Goal: Information Seeking & Learning: Learn about a topic

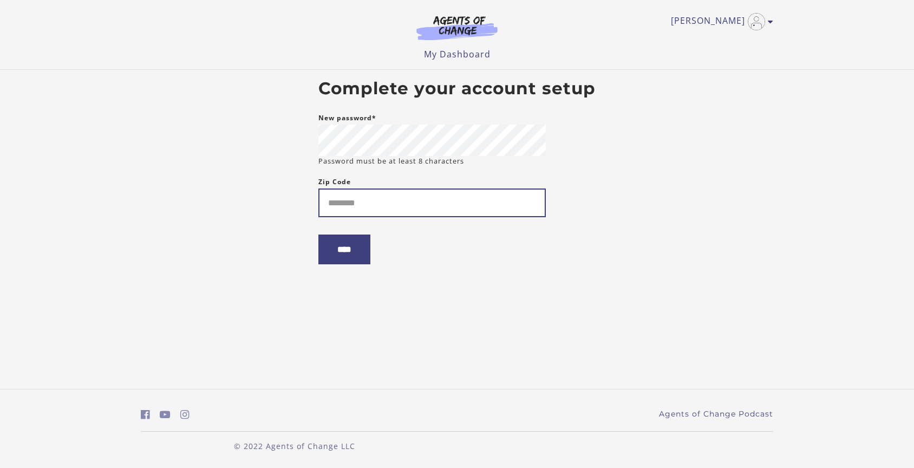
click at [385, 208] on input "Zip Code" at bounding box center [431, 202] width 227 height 29
type input "*****"
click at [351, 253] on input "****" at bounding box center [344, 249] width 52 height 30
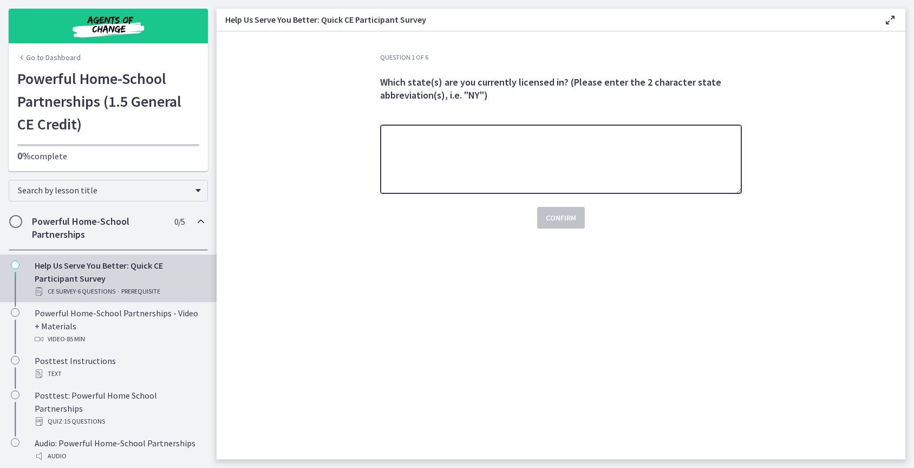
click at [483, 149] on textarea at bounding box center [561, 159] width 362 height 69
type textarea "**"
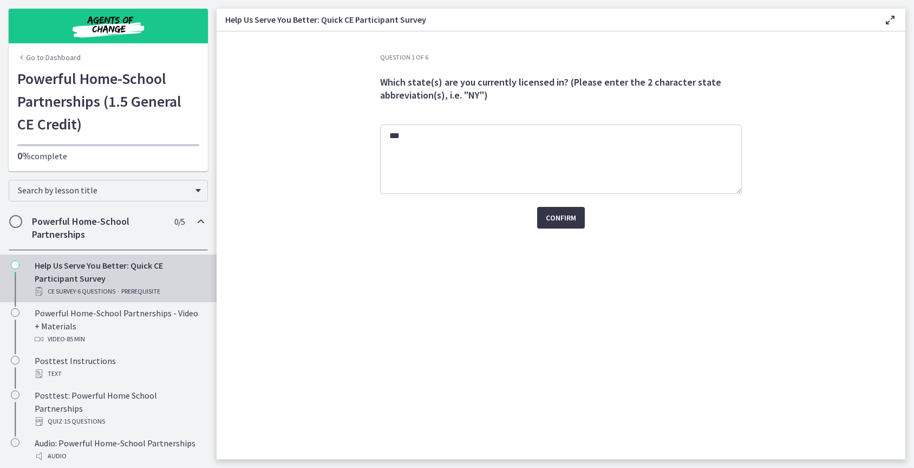
click at [556, 221] on span "Confirm" at bounding box center [561, 217] width 30 height 13
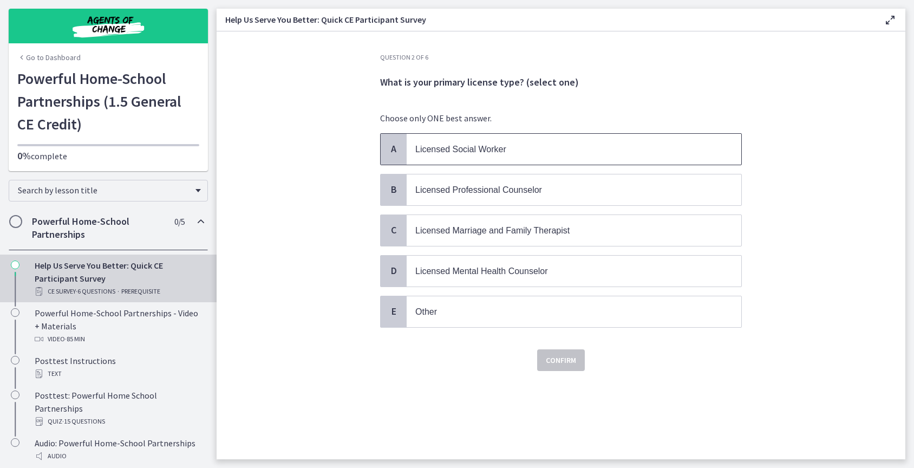
click at [472, 140] on span "Licensed Social Worker" at bounding box center [574, 149] width 335 height 31
click at [564, 359] on span "Confirm" at bounding box center [561, 359] width 30 height 13
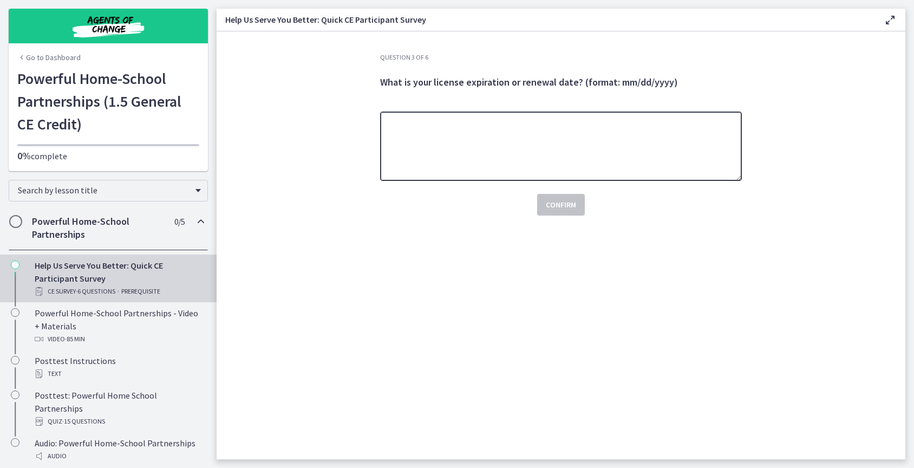
click at [518, 133] on textarea at bounding box center [561, 146] width 362 height 69
type textarea "********"
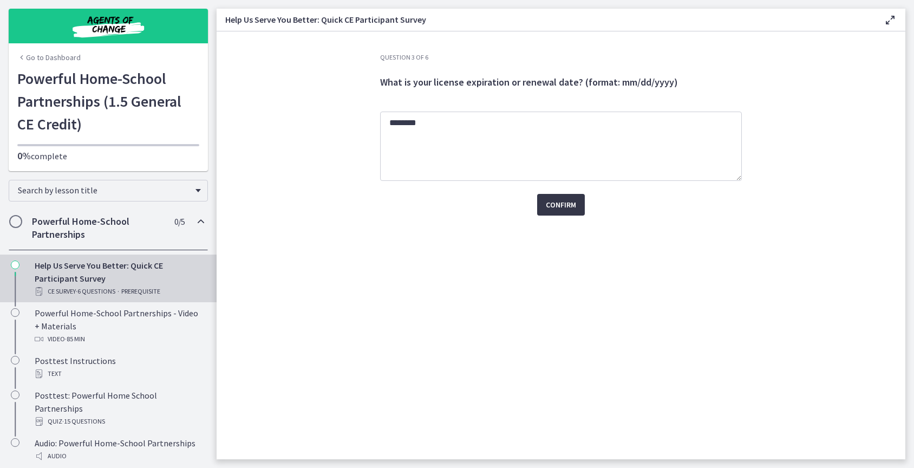
click at [567, 206] on span "Confirm" at bounding box center [561, 204] width 30 height 13
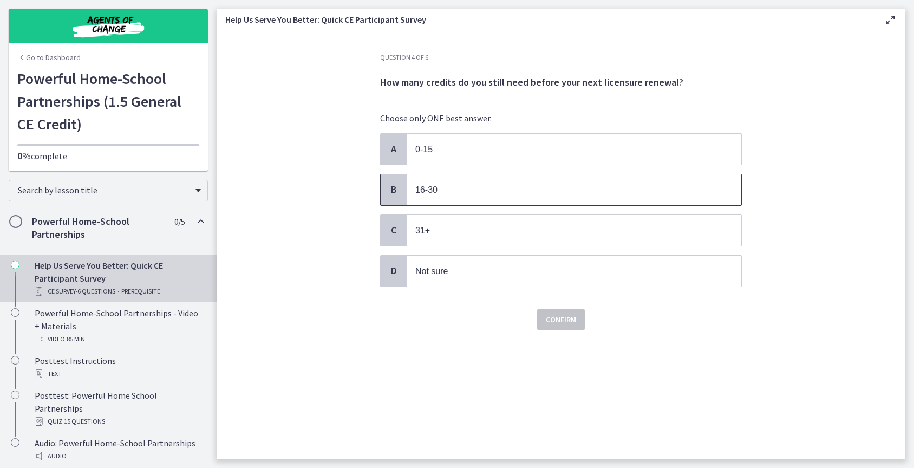
click at [503, 200] on span "16-30" at bounding box center [574, 189] width 335 height 31
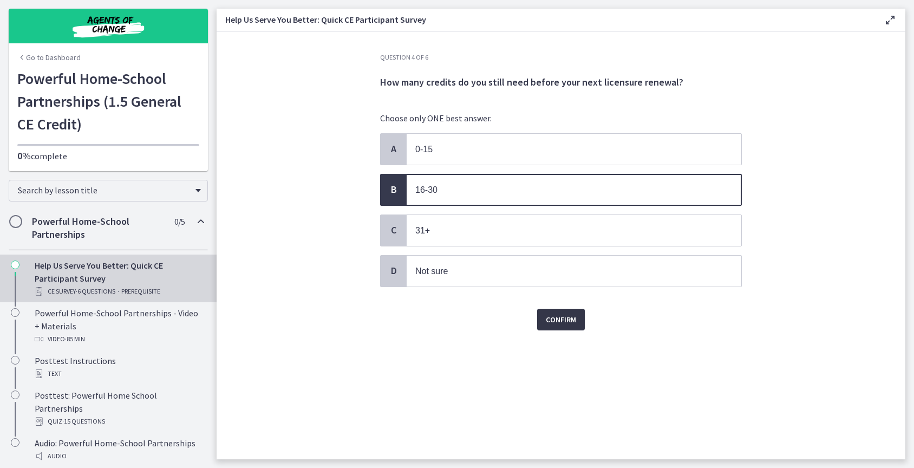
click at [550, 316] on span "Confirm" at bounding box center [561, 319] width 30 height 13
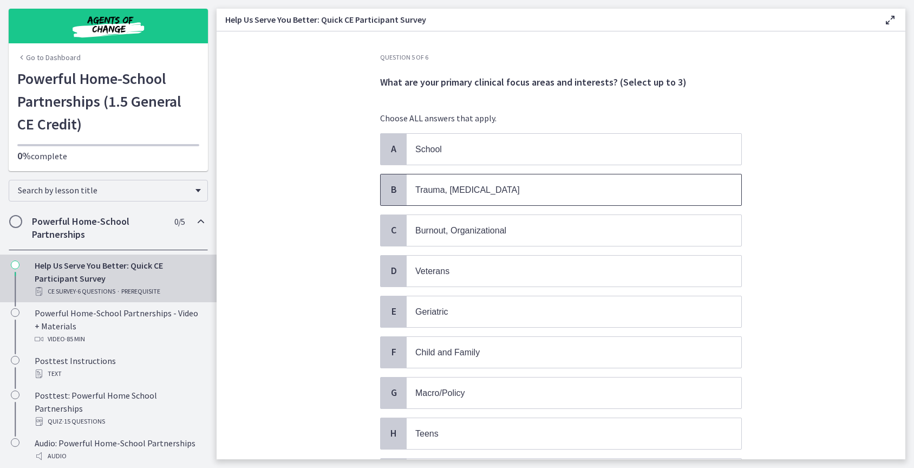
click at [531, 197] on span "Trauma, PTSD" at bounding box center [574, 189] width 335 height 31
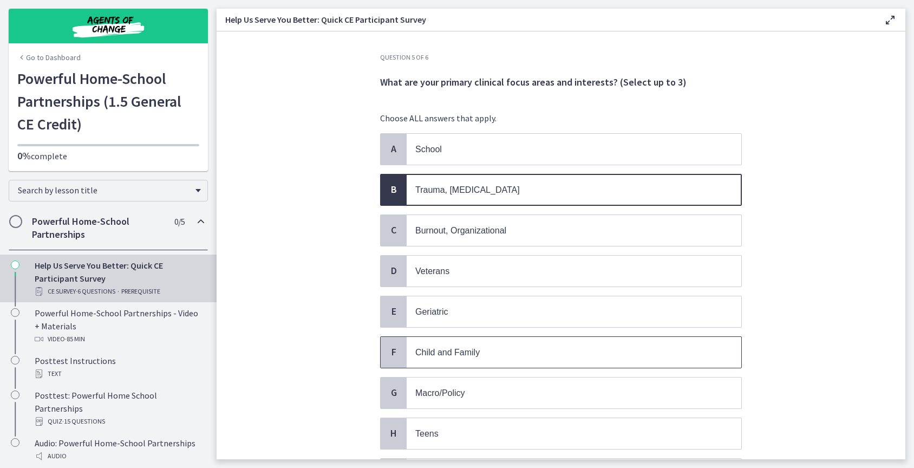
click at [499, 360] on span "Child and Family" at bounding box center [574, 352] width 335 height 31
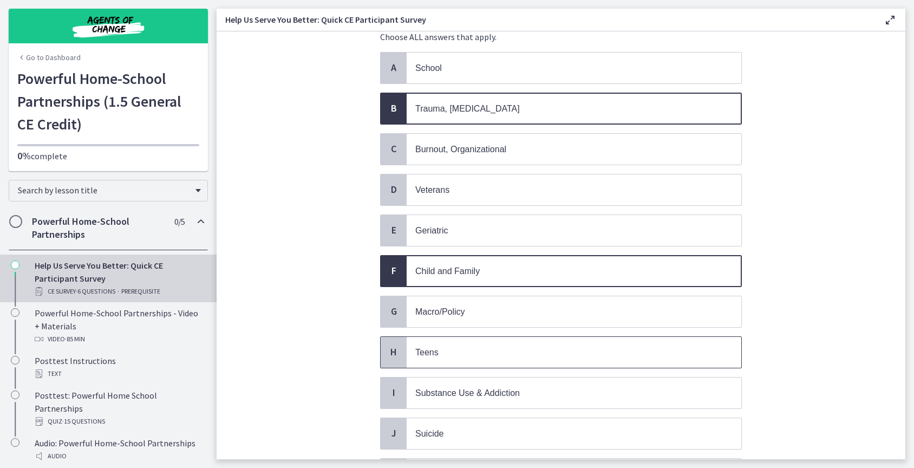
click at [499, 360] on span "Teens" at bounding box center [574, 352] width 335 height 31
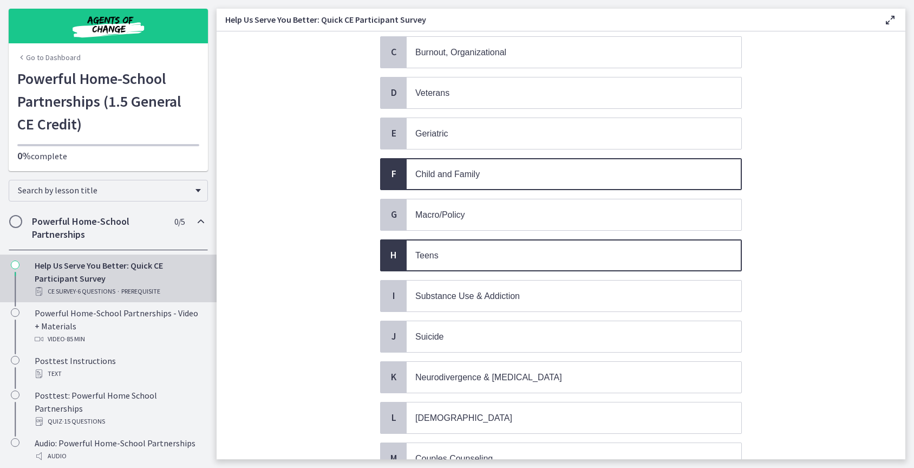
scroll to position [179, 0]
click at [505, 335] on p "Suicide" at bounding box center [563, 336] width 296 height 14
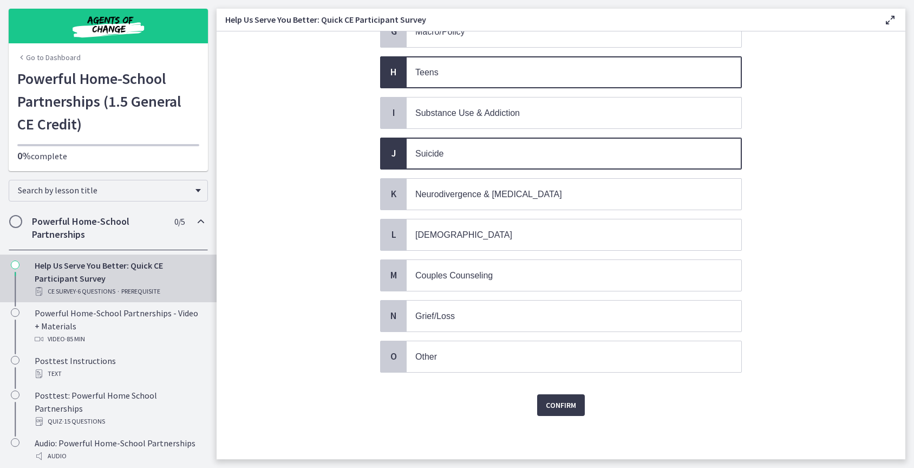
scroll to position [0, 0]
click at [510, 315] on p "Grief/Loss" at bounding box center [563, 316] width 296 height 14
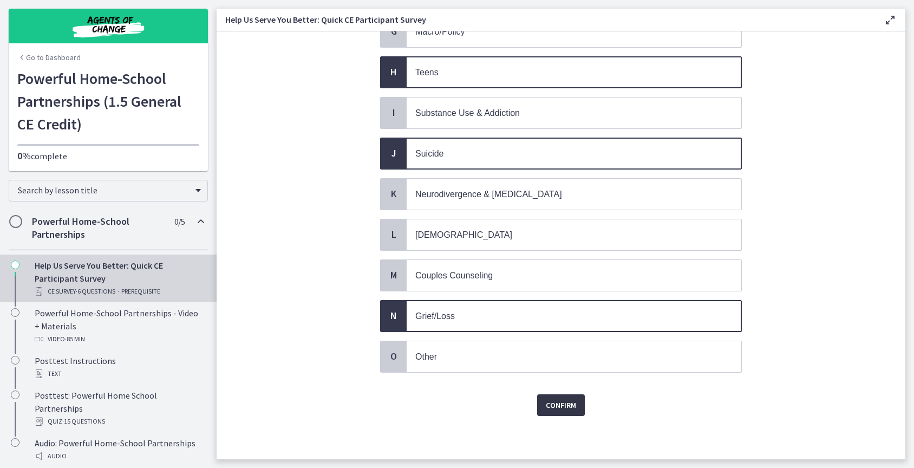
click at [567, 407] on span "Confirm" at bounding box center [561, 404] width 30 height 13
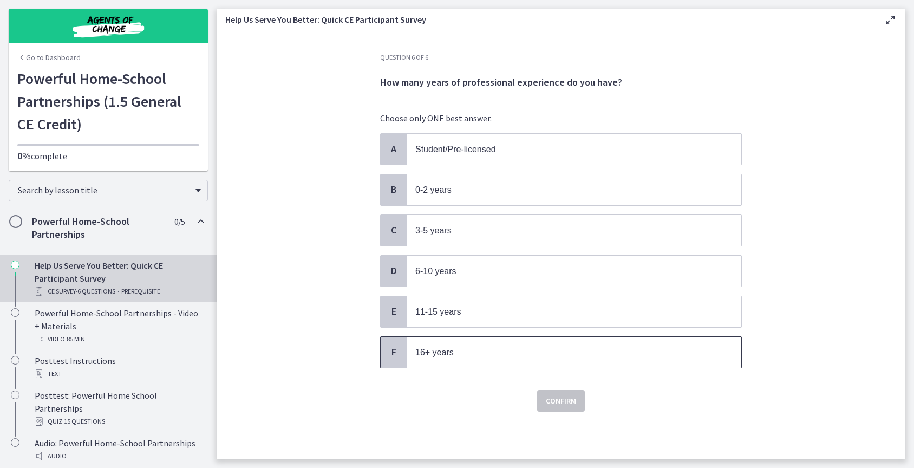
click at [440, 353] on span "16+ years" at bounding box center [434, 352] width 38 height 9
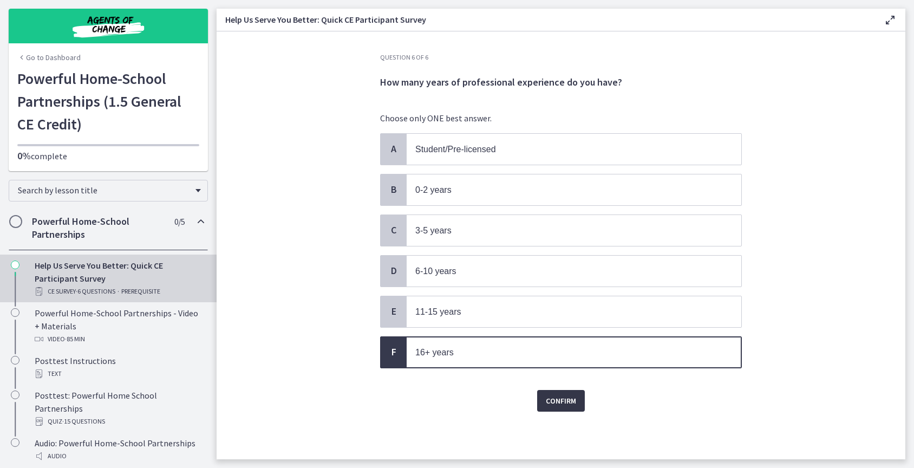
click at [556, 393] on button "Confirm" at bounding box center [561, 401] width 48 height 22
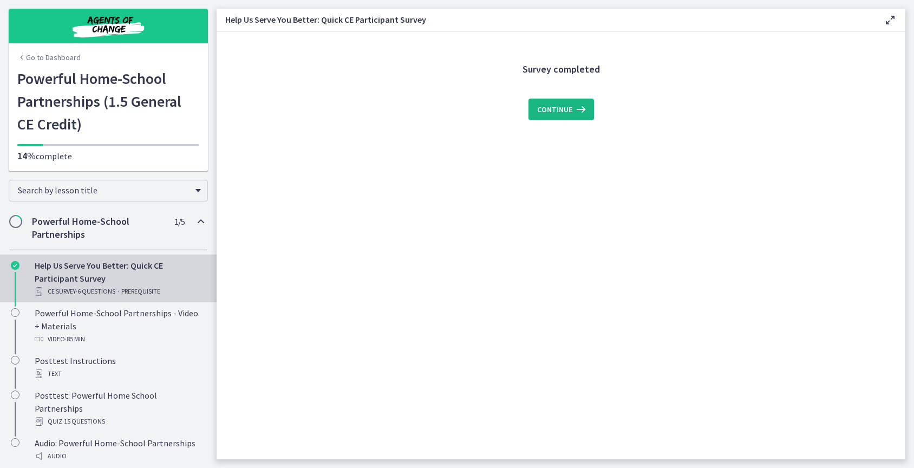
click at [566, 107] on span "Continue" at bounding box center [554, 109] width 35 height 13
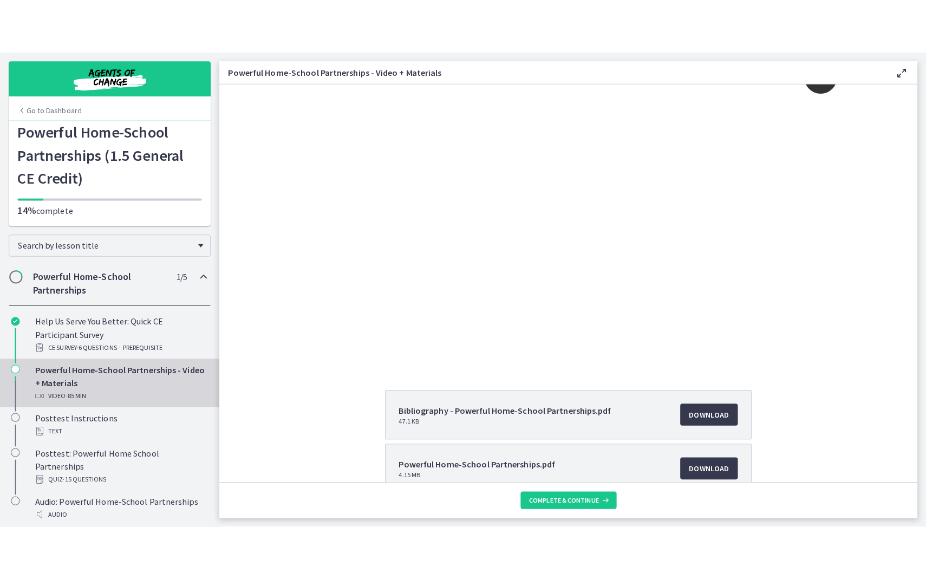
scroll to position [35, 0]
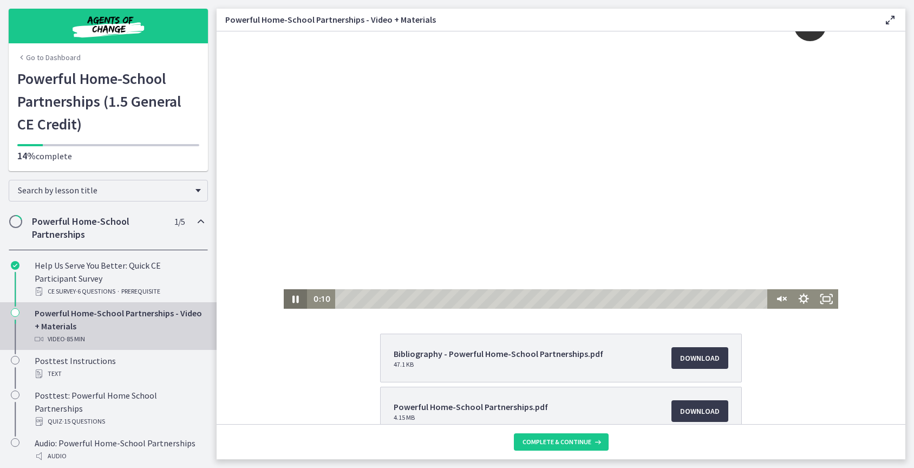
click at [291, 299] on icon "Pause" at bounding box center [295, 298] width 23 height 19
click at [554, 267] on div "Click for sound @keyframes VOLUME_SMALL_WAVE_FLASH { 0% { opacity: 0; } 33% { o…" at bounding box center [561, 143] width 554 height 292
click at [554, 267] on div at bounding box center [561, 153] width 554 height 312
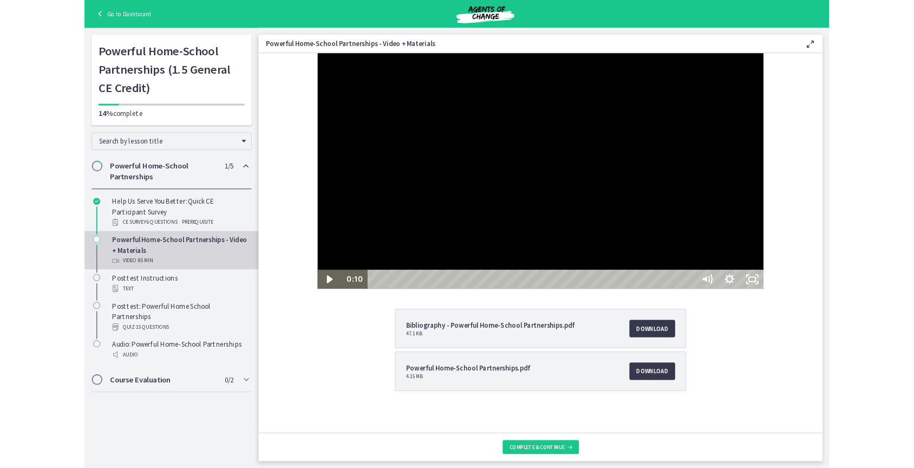
scroll to position [0, 0]
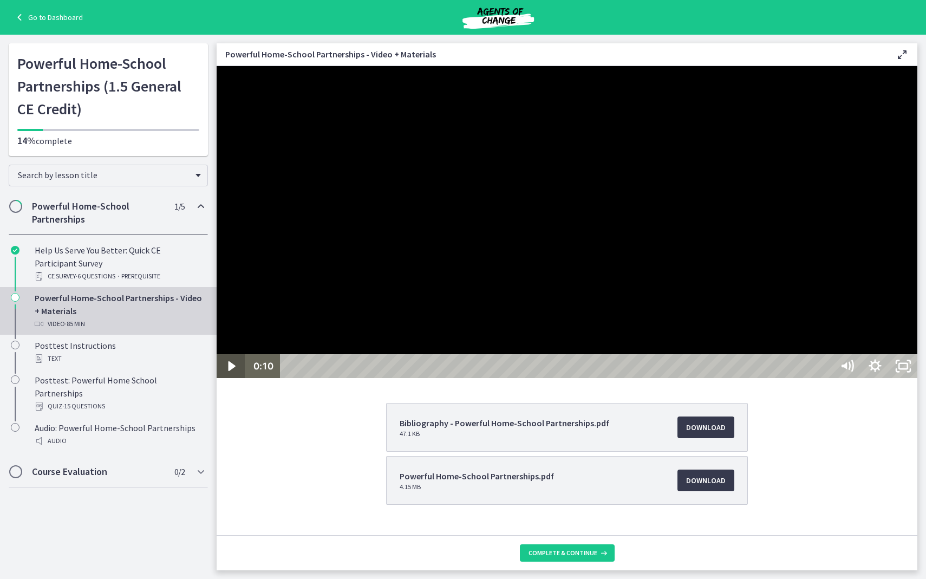
click at [232, 371] on icon "Play Video" at bounding box center [231, 366] width 7 height 10
click at [913, 378] on div at bounding box center [567, 222] width 700 height 312
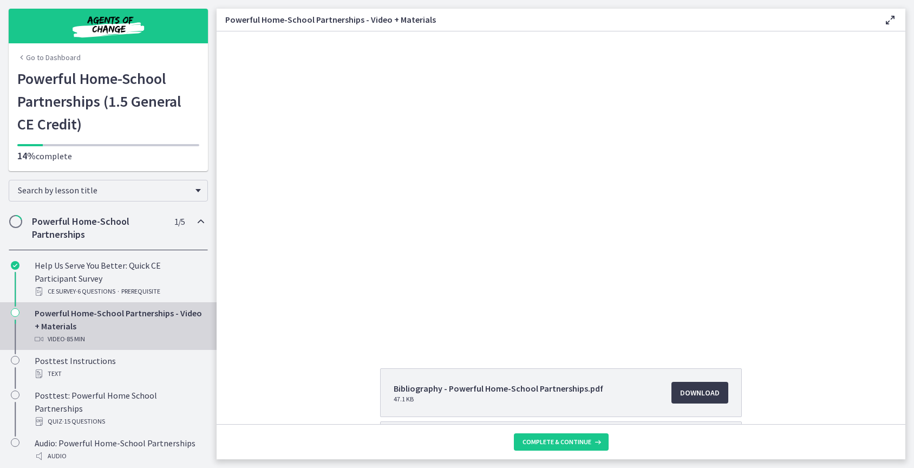
click at [303, 391] on div "Bibliography - Powerful Home-School Partnerships.pdf 47.1 KB Download Opens in …" at bounding box center [561, 445] width 689 height 154
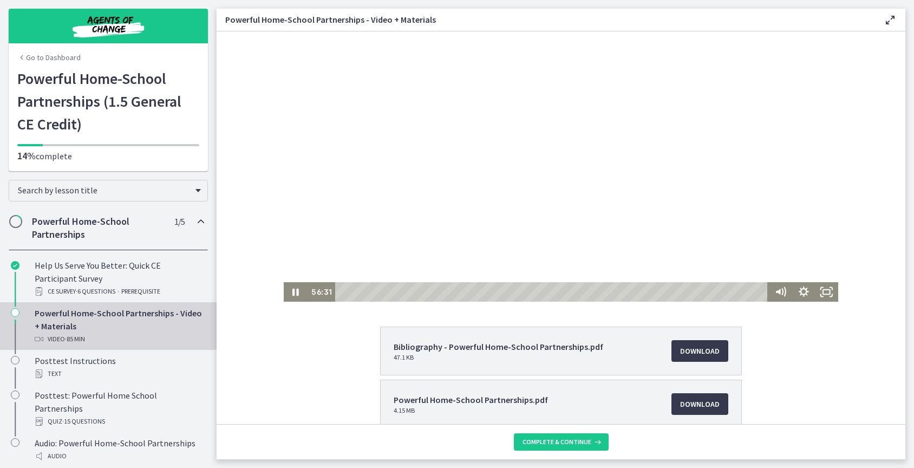
scroll to position [37, 0]
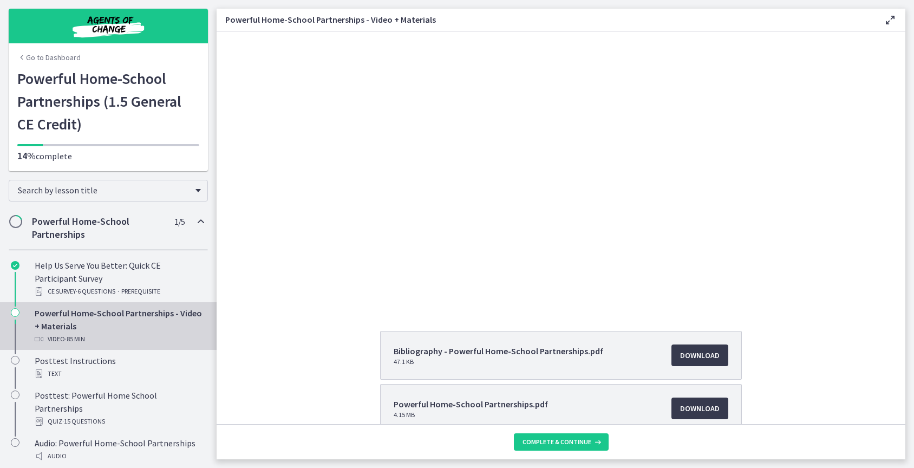
click at [559, 200] on div at bounding box center [561, 150] width 554 height 312
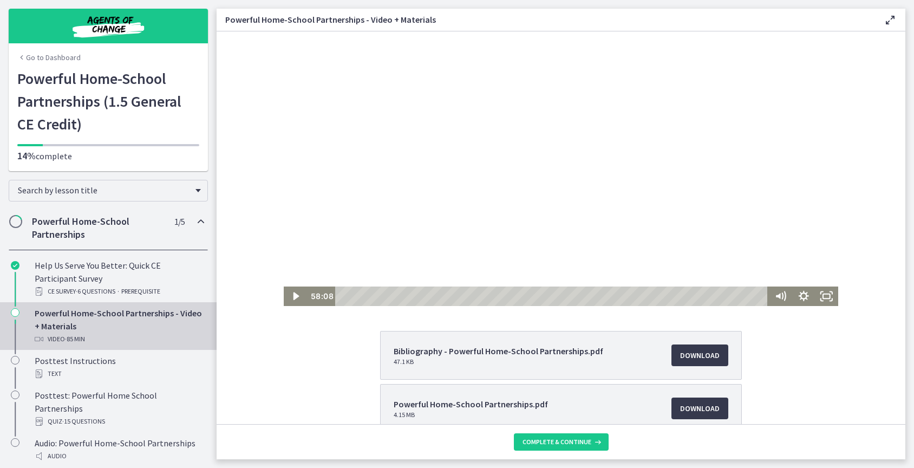
click at [558, 198] on div at bounding box center [561, 150] width 554 height 312
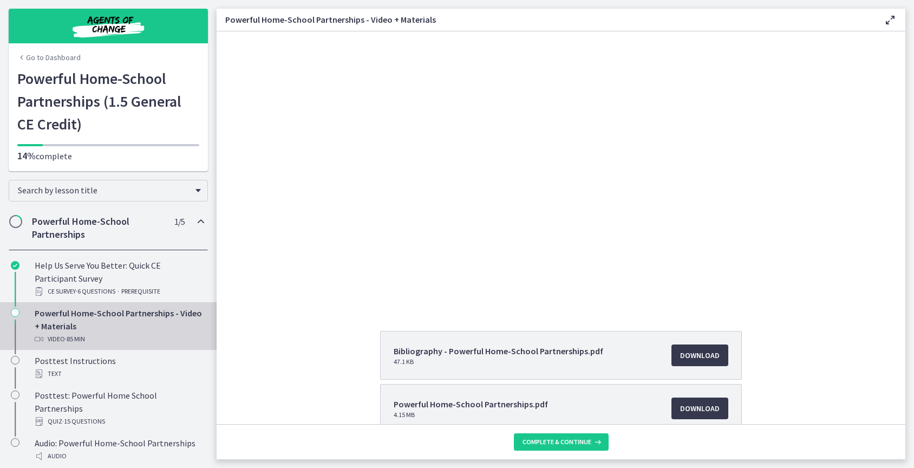
click at [607, 187] on div at bounding box center [561, 150] width 554 height 312
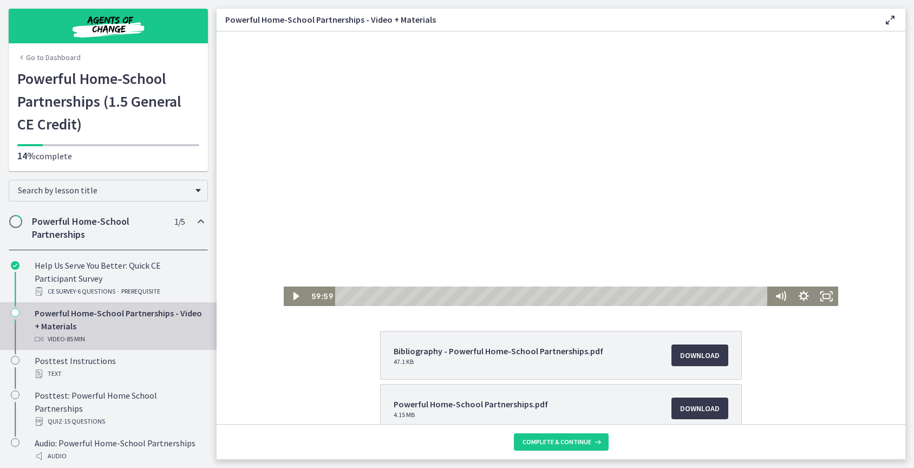
click at [597, 189] on div at bounding box center [561, 150] width 554 height 312
click at [293, 294] on icon "Pause" at bounding box center [295, 297] width 6 height 8
click at [293, 294] on icon "Play Video" at bounding box center [297, 295] width 28 height 23
click at [286, 294] on icon "Pause" at bounding box center [295, 295] width 23 height 19
click at [289, 293] on icon "Play Video" at bounding box center [297, 295] width 28 height 23
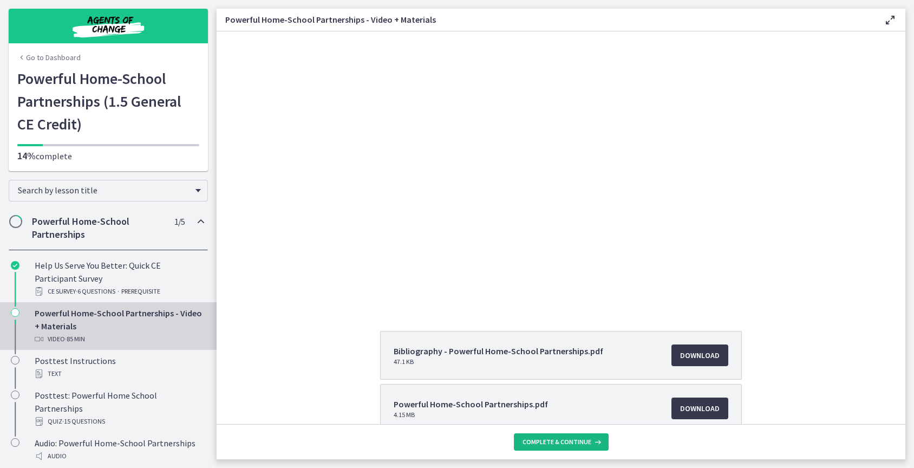
click at [569, 440] on span "Complete & continue" at bounding box center [556, 441] width 69 height 9
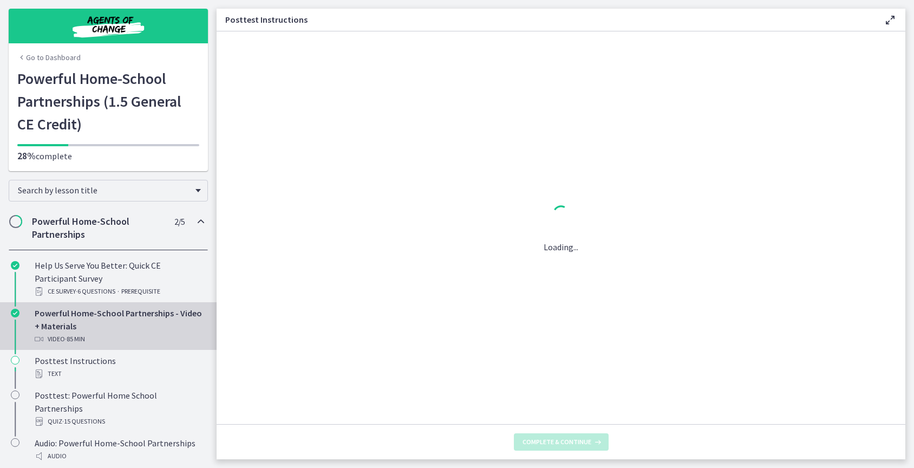
scroll to position [0, 0]
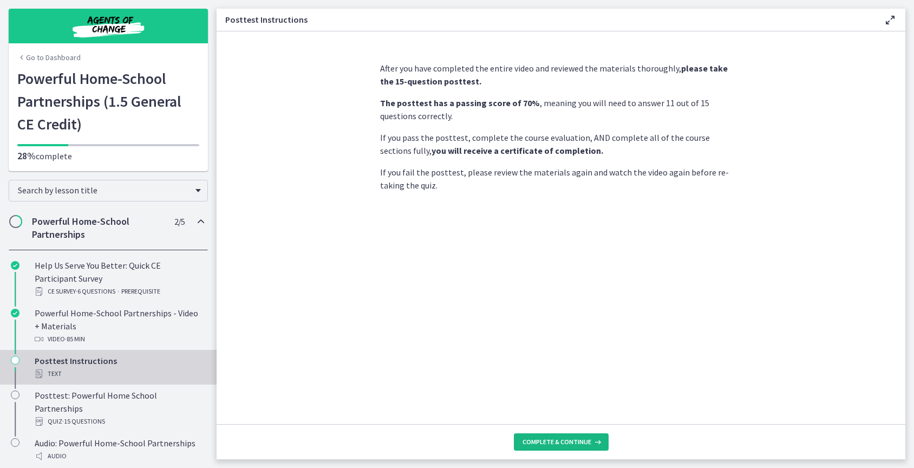
click at [579, 436] on button "Complete & continue" at bounding box center [561, 441] width 95 height 17
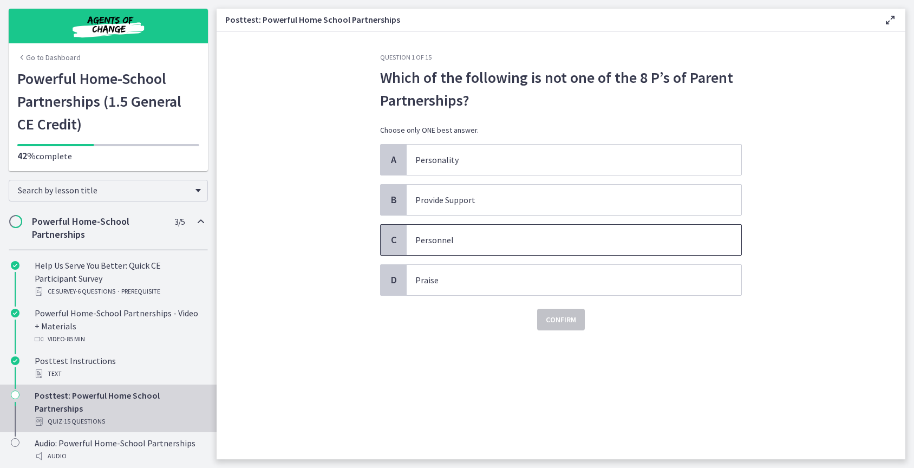
click at [462, 238] on p "Personnel" at bounding box center [563, 239] width 296 height 13
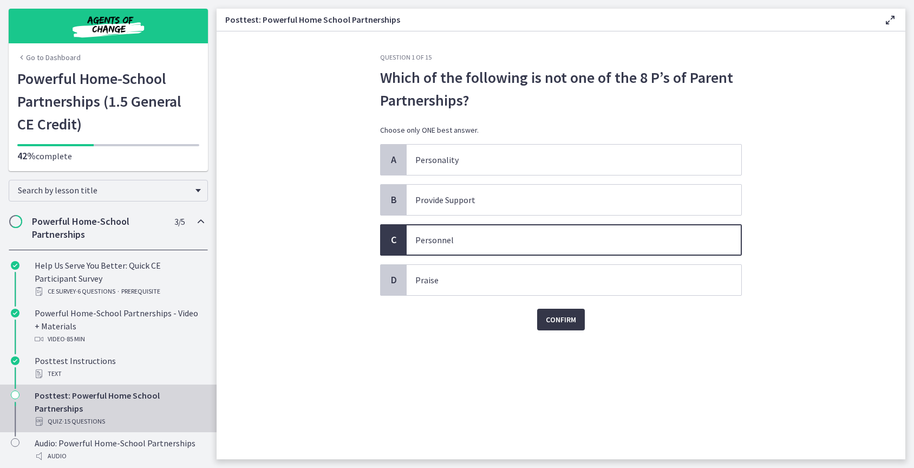
click at [566, 321] on span "Confirm" at bounding box center [561, 319] width 30 height 13
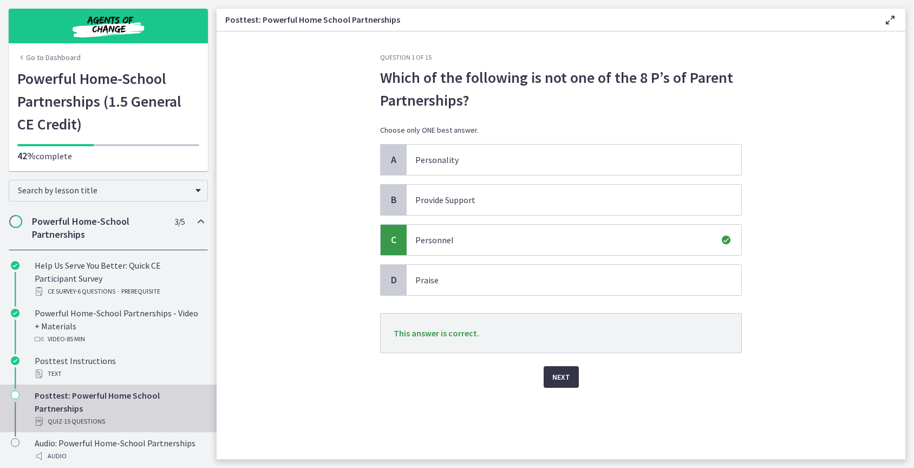
click at [568, 377] on span "Next" at bounding box center [561, 376] width 18 height 13
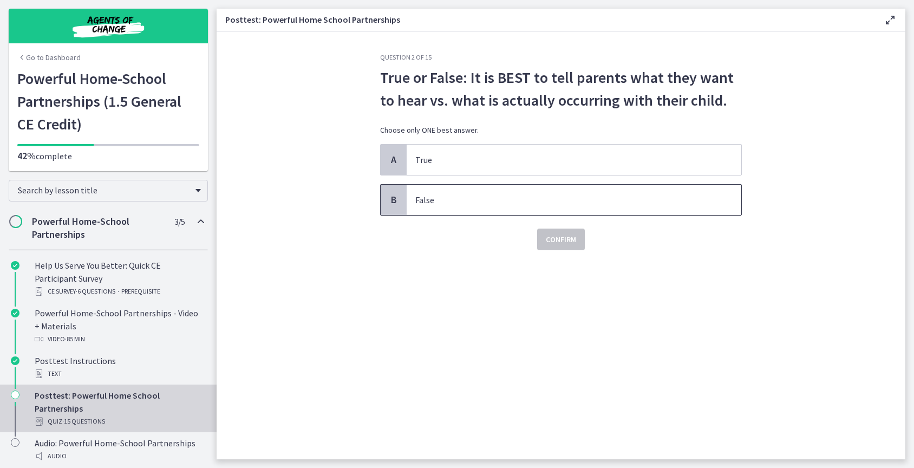
click at [409, 197] on span "False" at bounding box center [574, 200] width 335 height 30
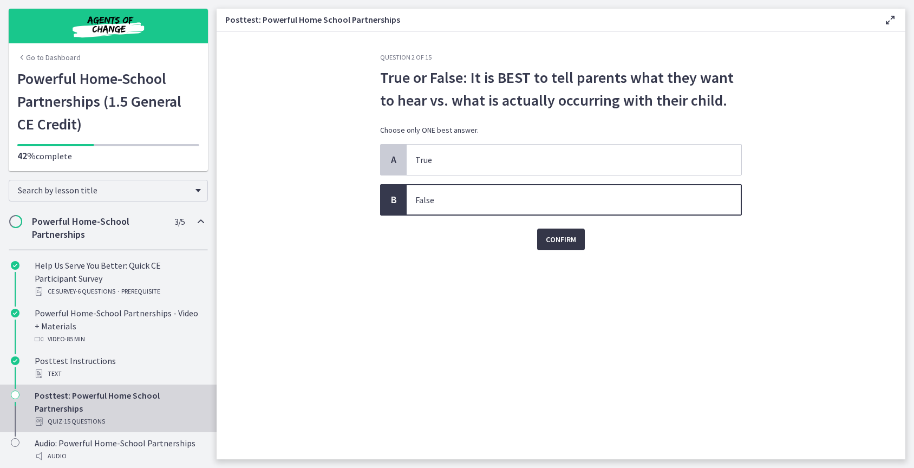
click at [572, 239] on span "Confirm" at bounding box center [561, 239] width 30 height 13
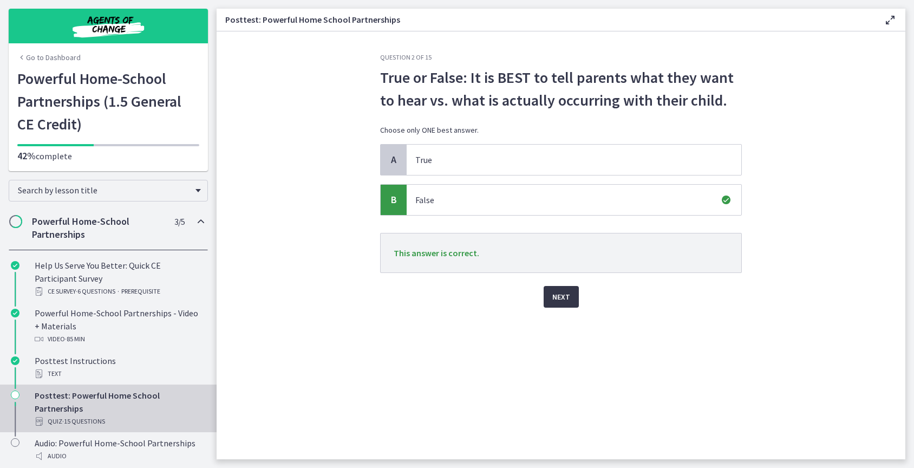
click at [560, 297] on span "Next" at bounding box center [561, 296] width 18 height 13
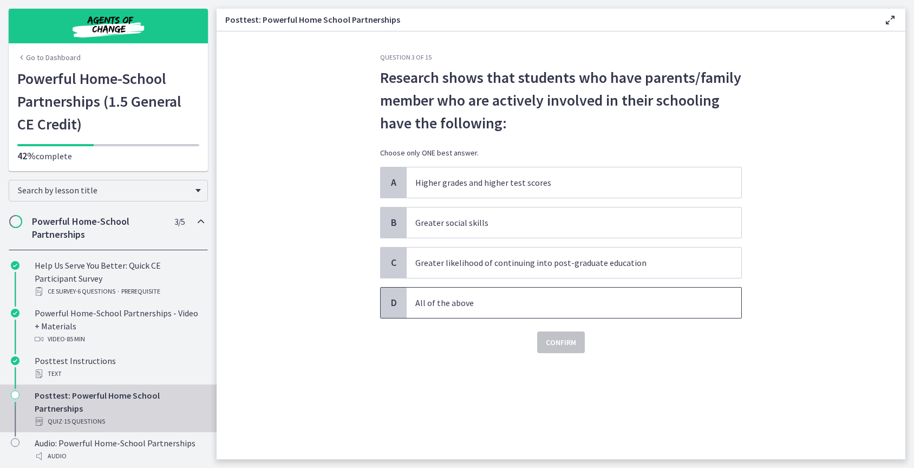
click at [490, 308] on p "All of the above" at bounding box center [563, 302] width 296 height 13
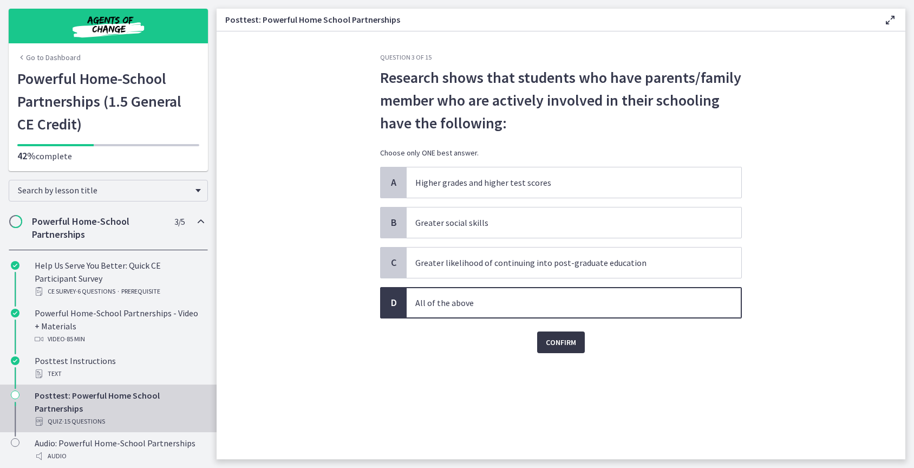
click at [561, 345] on span "Confirm" at bounding box center [561, 342] width 30 height 13
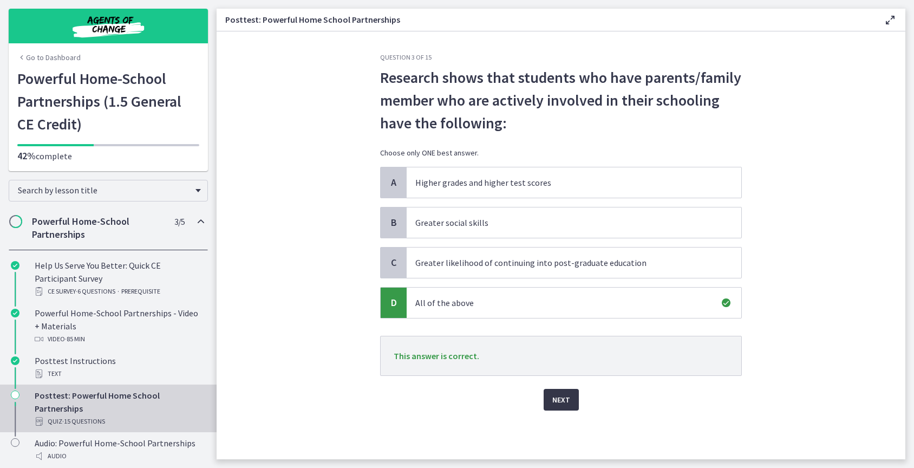
click at [560, 400] on span "Next" at bounding box center [561, 399] width 18 height 13
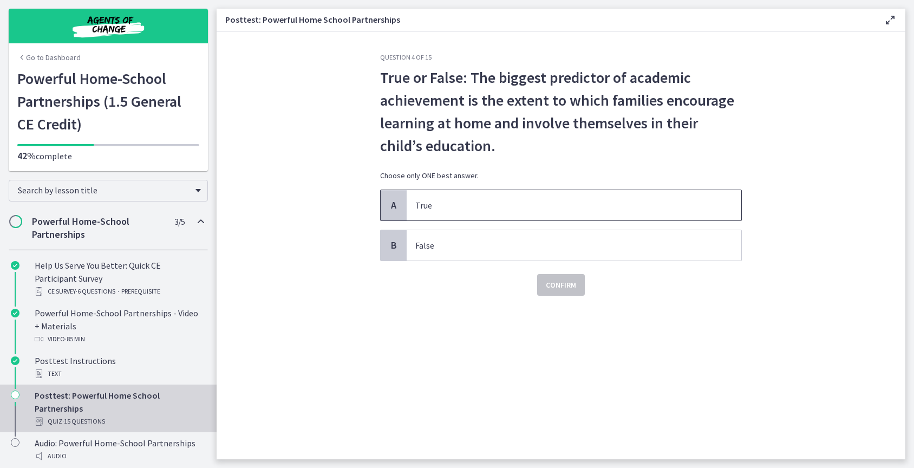
click at [575, 210] on p "True" at bounding box center [563, 205] width 296 height 13
click at [563, 276] on button "Confirm" at bounding box center [561, 285] width 48 height 22
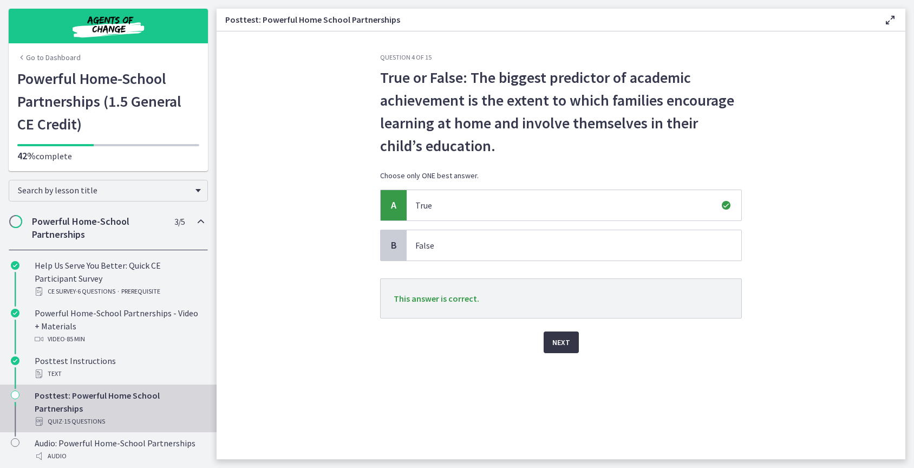
click at [570, 336] on button "Next" at bounding box center [561, 342] width 35 height 22
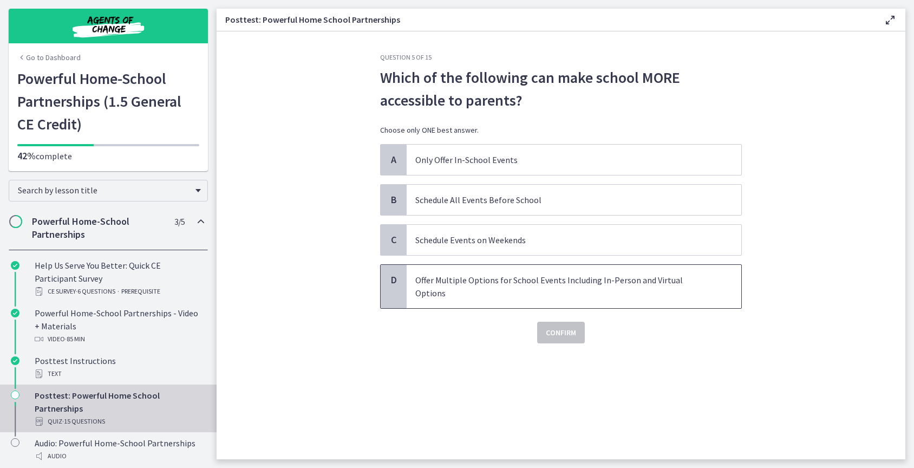
click at [488, 277] on p "Offer Multiple Options for School Events Including In-Person and Virtual Options" at bounding box center [563, 286] width 296 height 26
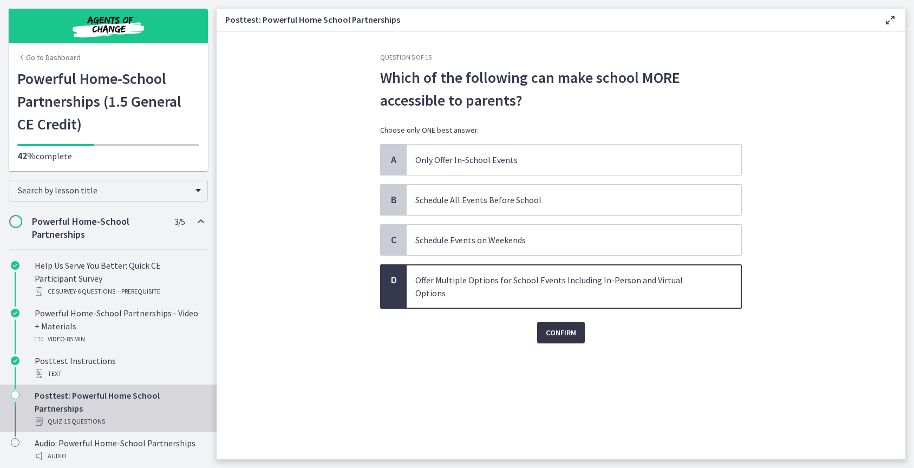
click at [558, 326] on span "Confirm" at bounding box center [561, 332] width 30 height 13
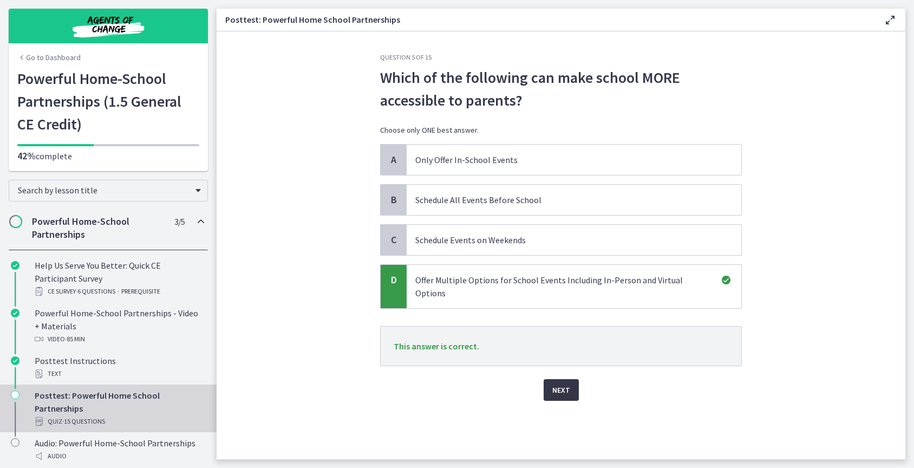
click at [565, 383] on span "Next" at bounding box center [561, 389] width 18 height 13
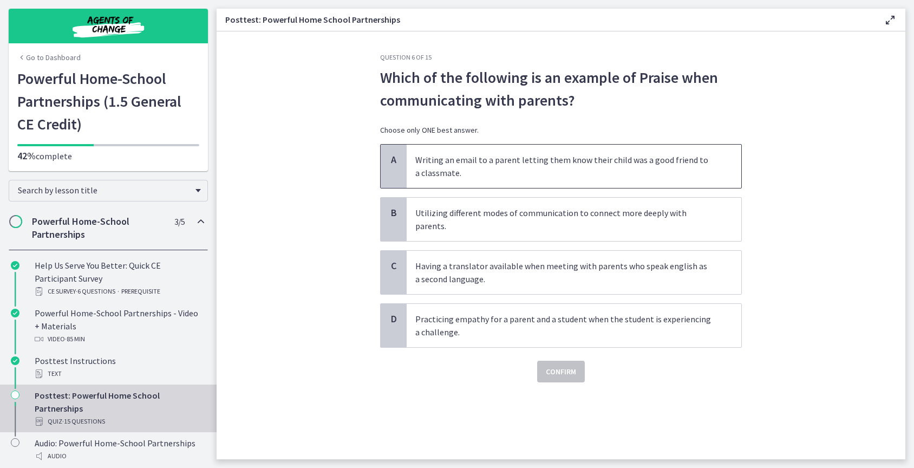
click at [576, 167] on p "Writing an email to a parent letting them know their child was a good friend to…" at bounding box center [563, 166] width 296 height 26
click at [570, 365] on span "Confirm" at bounding box center [561, 371] width 30 height 13
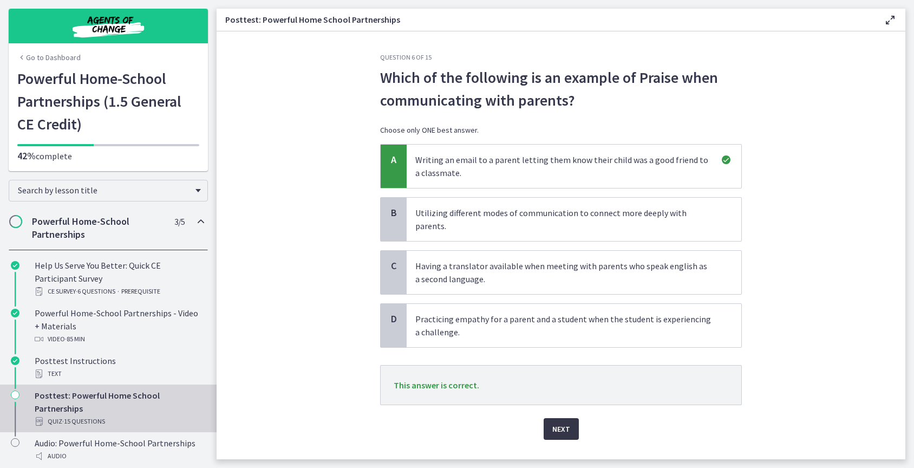
click at [559, 422] on span "Next" at bounding box center [561, 428] width 18 height 13
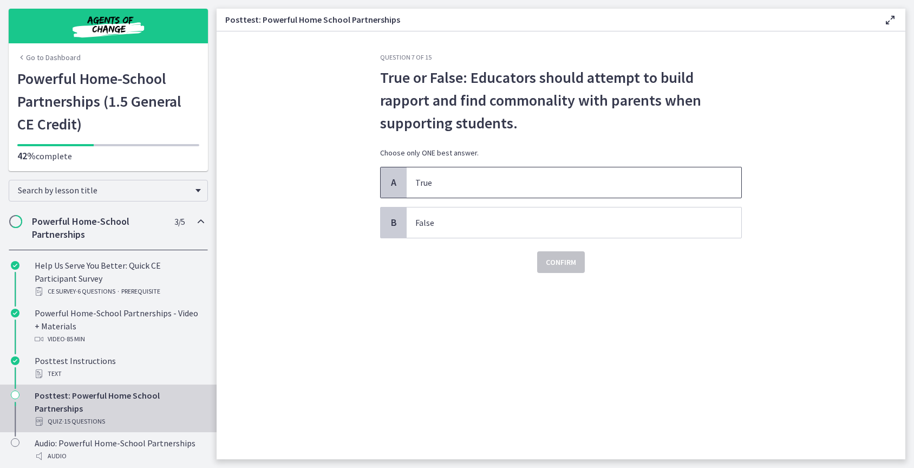
click at [541, 182] on p "True" at bounding box center [563, 182] width 296 height 13
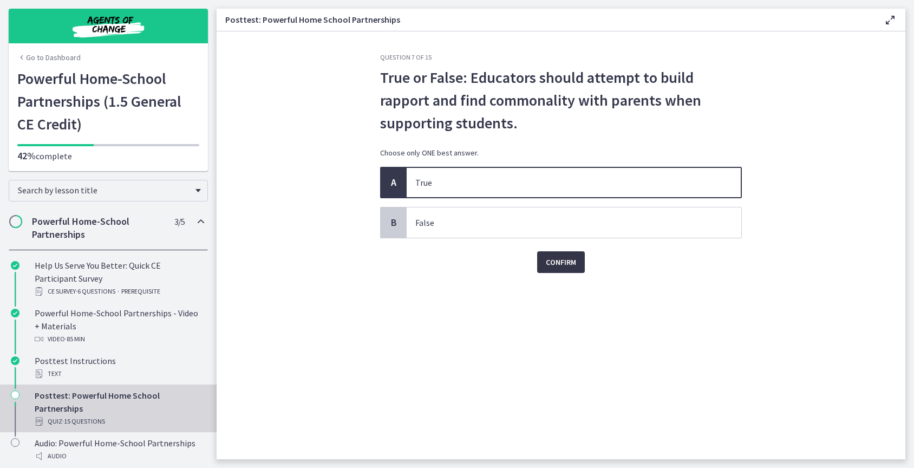
click at [561, 264] on span "Confirm" at bounding box center [561, 262] width 30 height 13
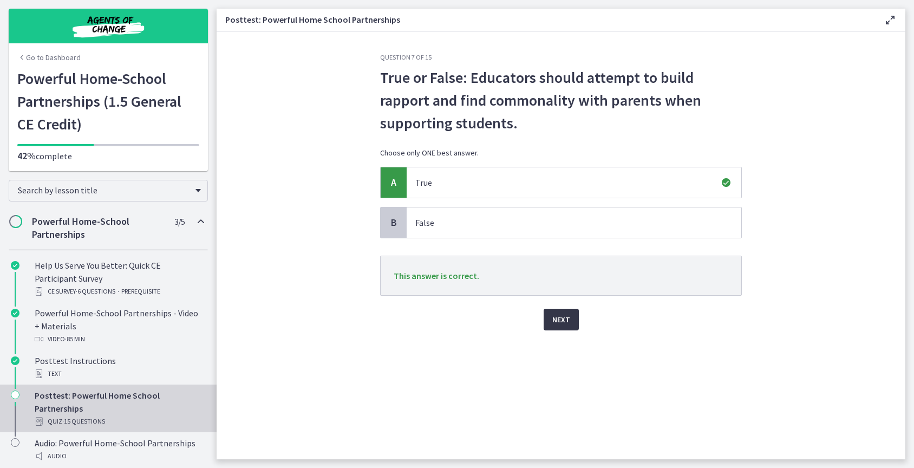
click at [560, 324] on span "Next" at bounding box center [561, 319] width 18 height 13
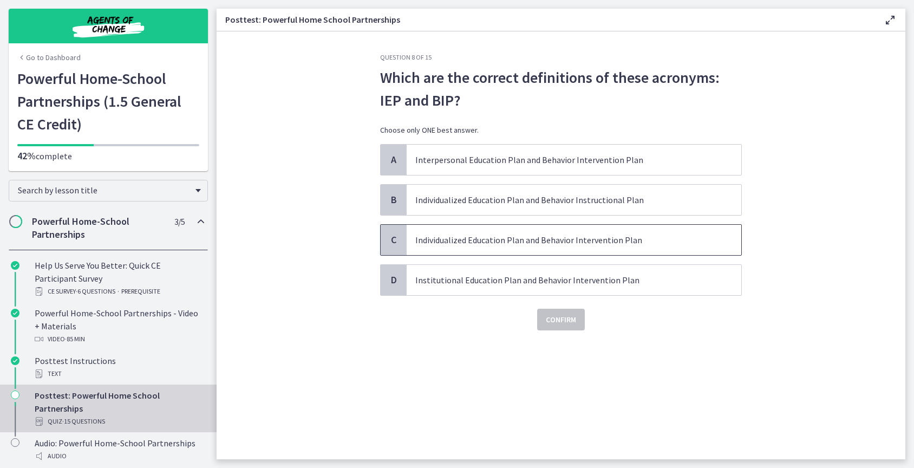
click at [590, 234] on p "Individualized Education Plan and Behavior Intervention Plan" at bounding box center [563, 239] width 296 height 13
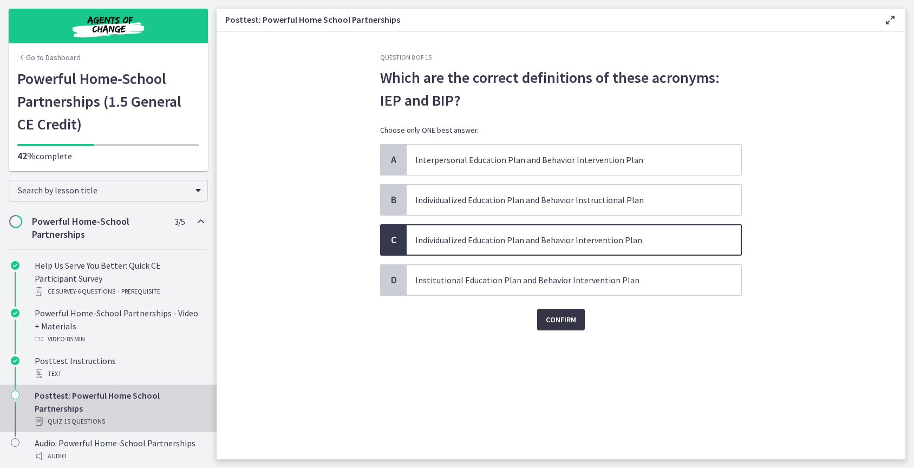
click at [569, 318] on span "Confirm" at bounding box center [561, 319] width 30 height 13
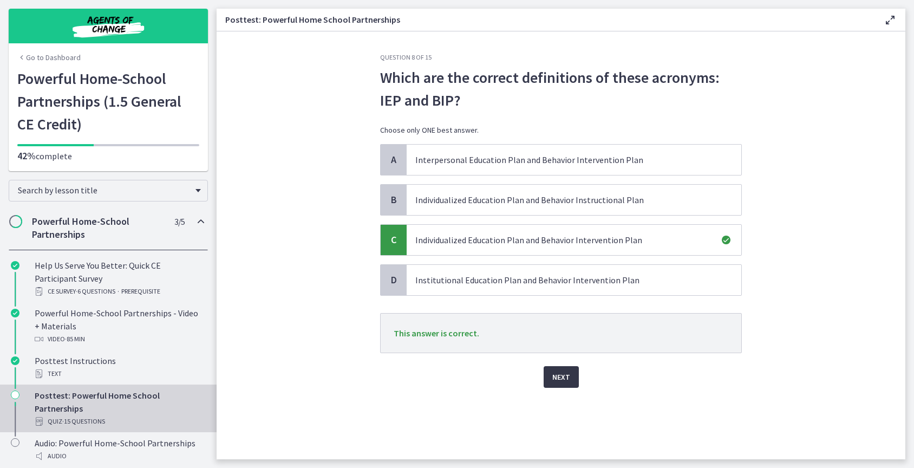
click at [560, 372] on span "Next" at bounding box center [561, 376] width 18 height 13
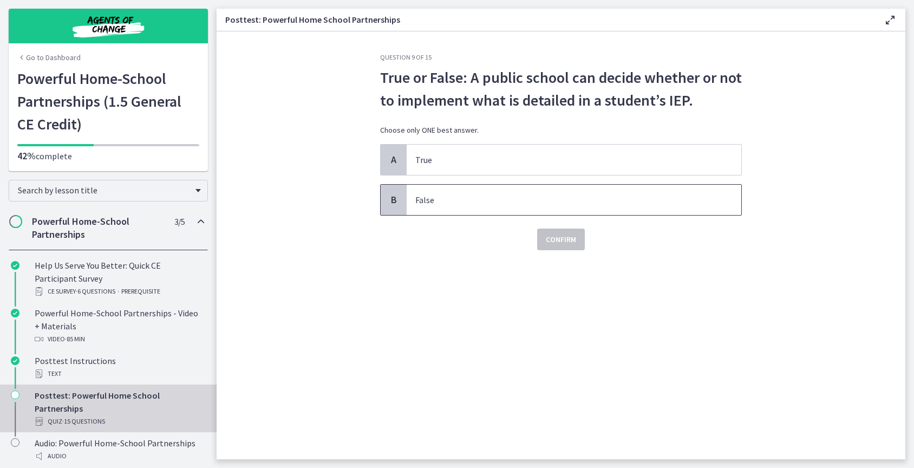
click at [581, 203] on p "False" at bounding box center [563, 199] width 296 height 13
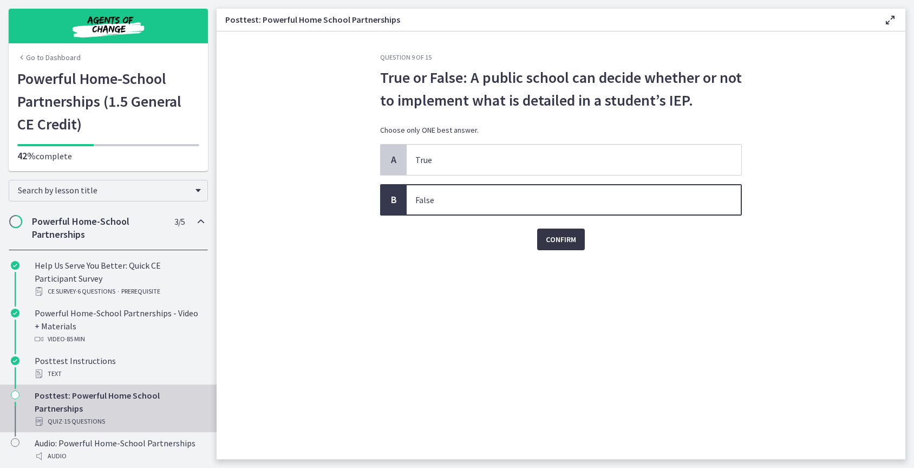
click at [571, 238] on span "Confirm" at bounding box center [561, 239] width 30 height 13
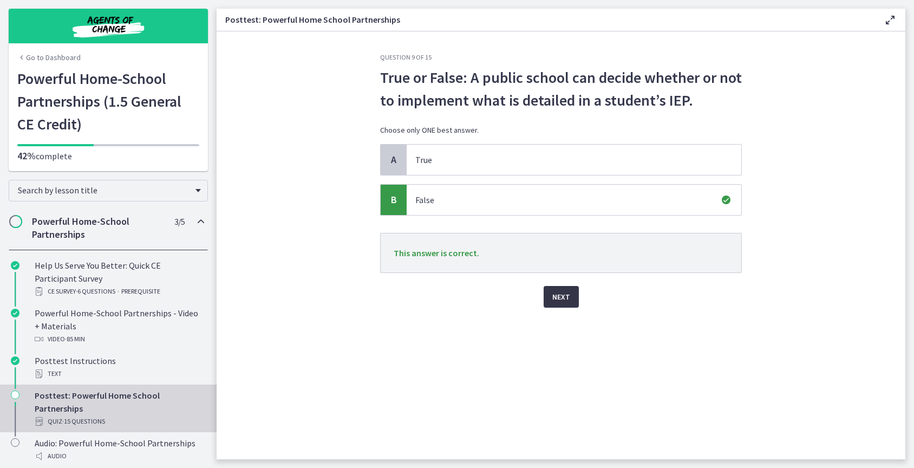
click at [562, 296] on span "Next" at bounding box center [561, 296] width 18 height 13
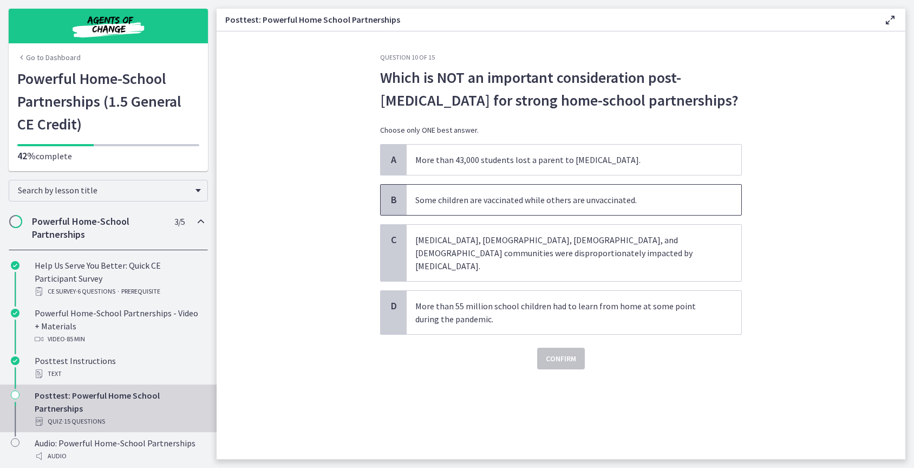
click at [542, 199] on p "Some children are vaccinated while others are unvaccinated." at bounding box center [563, 199] width 296 height 13
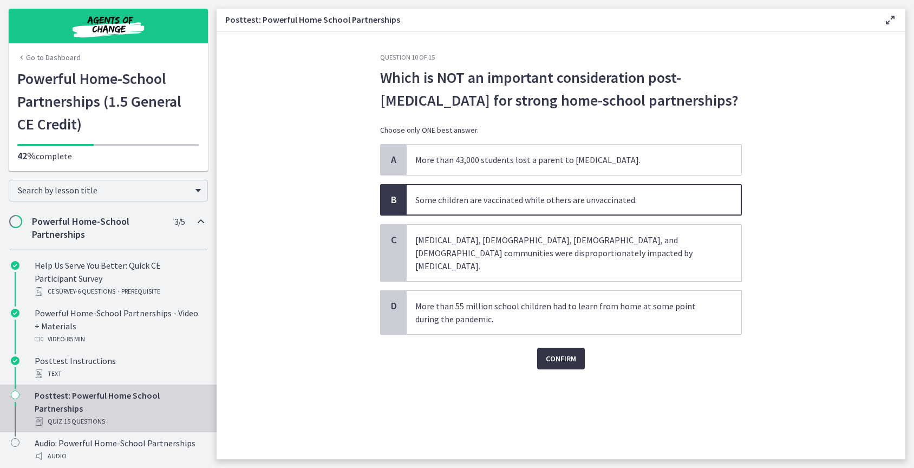
click at [569, 352] on span "Confirm" at bounding box center [561, 358] width 30 height 13
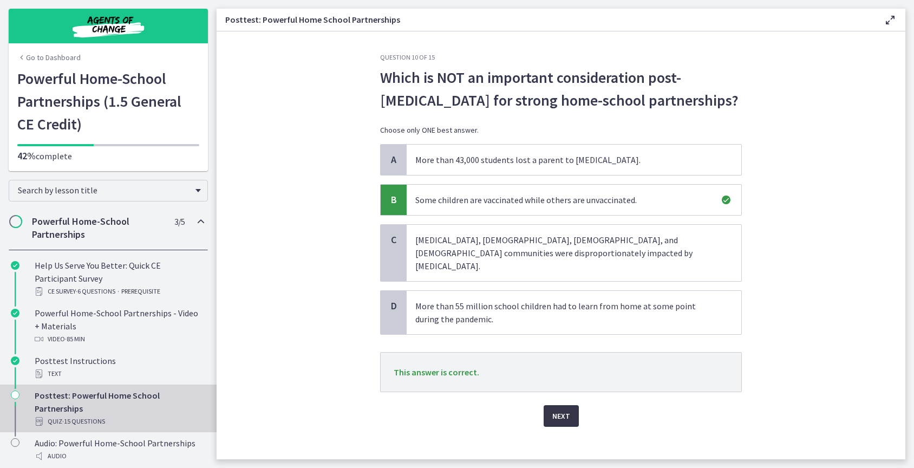
click at [565, 409] on span "Next" at bounding box center [561, 415] width 18 height 13
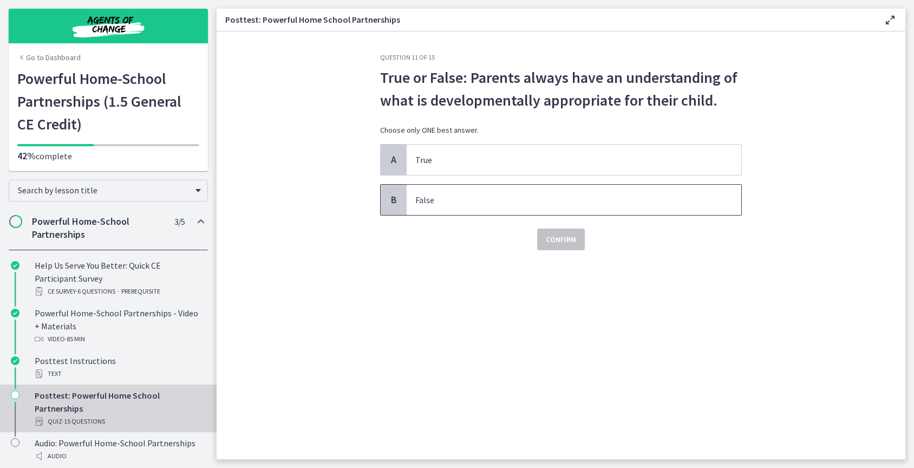
click at [514, 209] on span "False" at bounding box center [574, 200] width 335 height 30
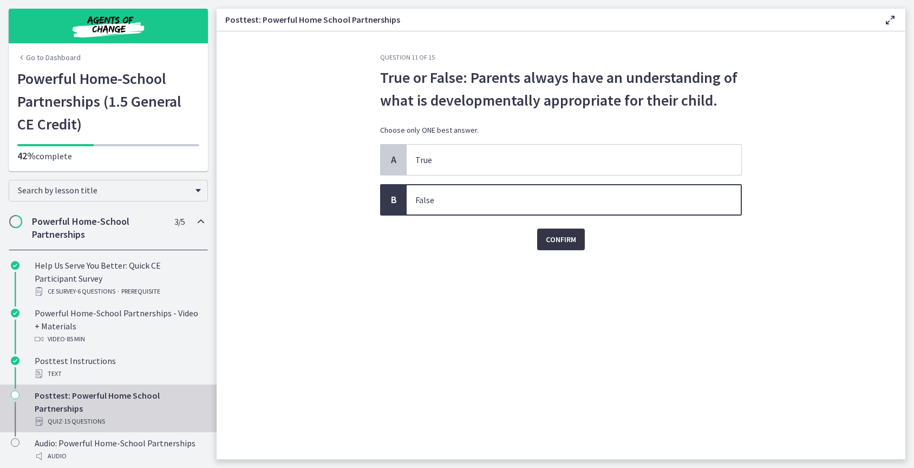
click at [559, 234] on span "Confirm" at bounding box center [561, 239] width 30 height 13
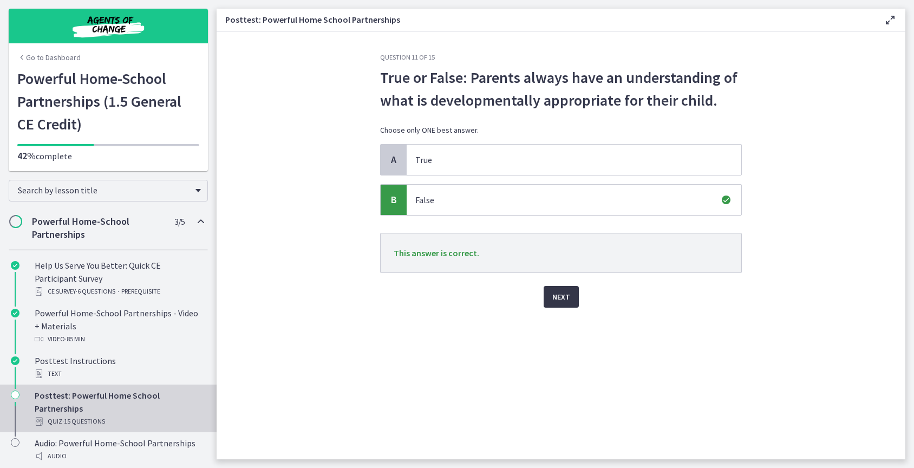
click at [565, 297] on span "Next" at bounding box center [561, 296] width 18 height 13
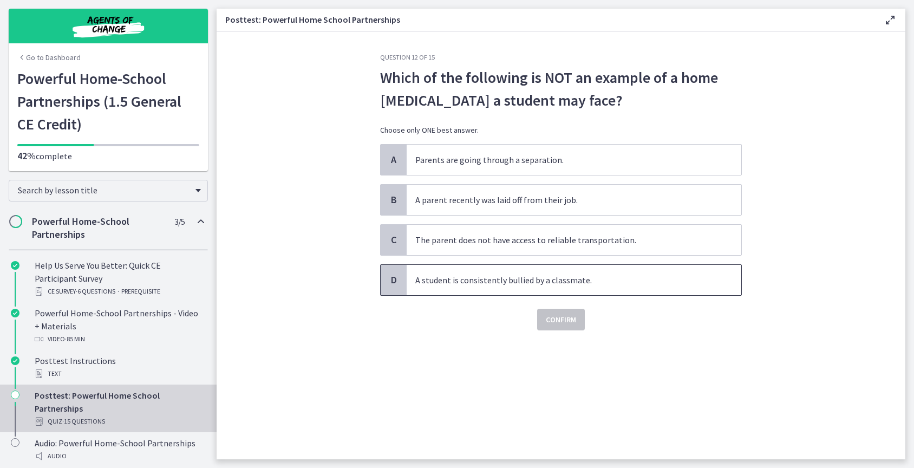
click at [547, 287] on span "A student is consistently bullied by a classmate." at bounding box center [574, 280] width 335 height 30
click at [560, 323] on span "Confirm" at bounding box center [561, 319] width 30 height 13
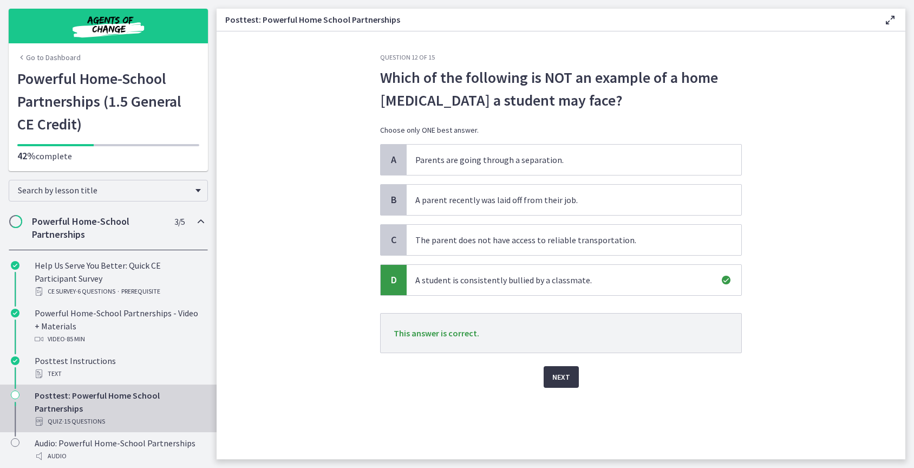
click at [559, 375] on span "Next" at bounding box center [561, 376] width 18 height 13
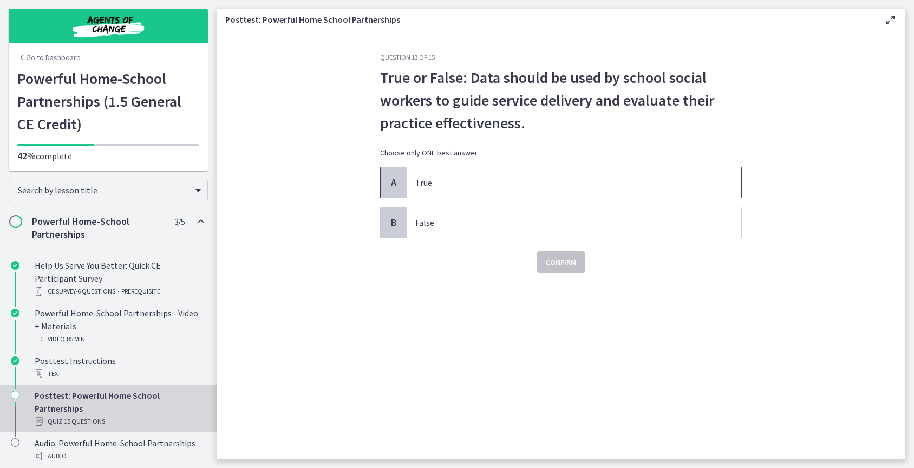
click at [535, 174] on span "True" at bounding box center [574, 182] width 335 height 30
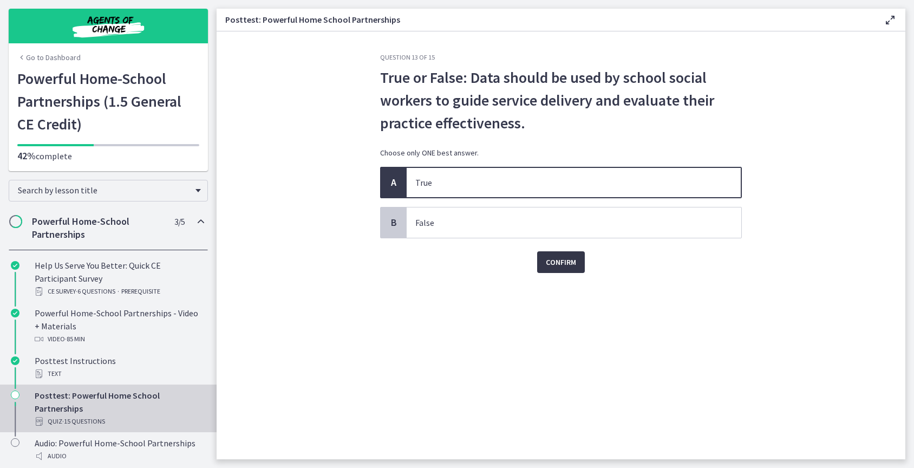
click at [559, 264] on span "Confirm" at bounding box center [561, 262] width 30 height 13
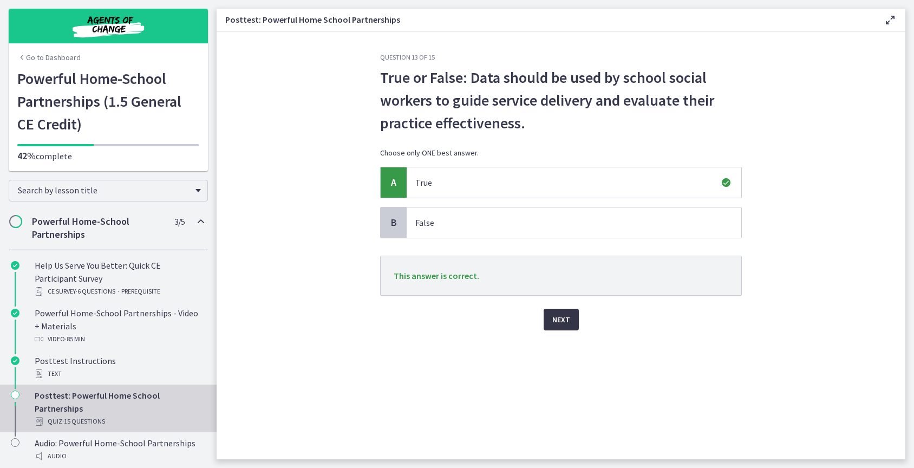
click at [561, 314] on span "Next" at bounding box center [561, 319] width 18 height 13
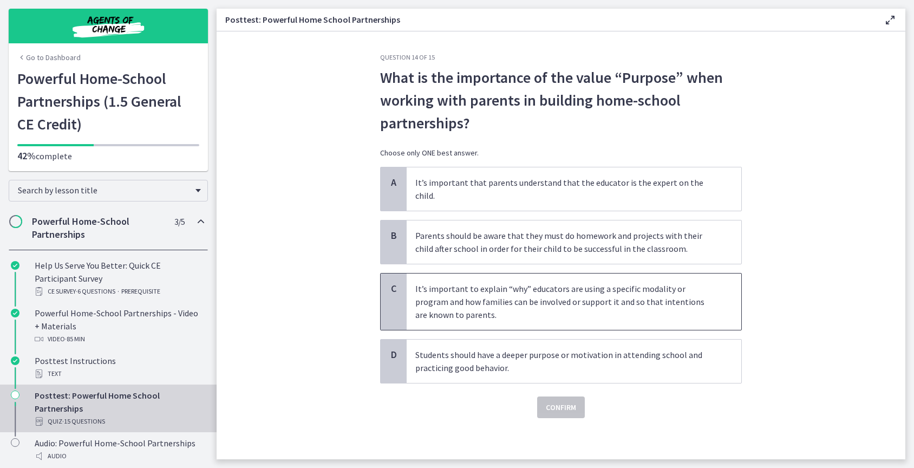
click at [562, 284] on p "It’s important to explain “why” educators are using a specific modality or prog…" at bounding box center [563, 301] width 296 height 39
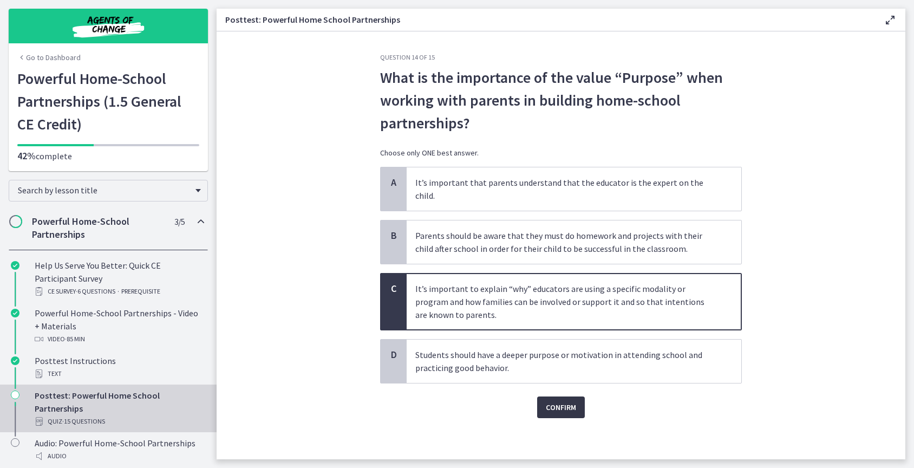
click at [568, 401] on span "Confirm" at bounding box center [561, 407] width 30 height 13
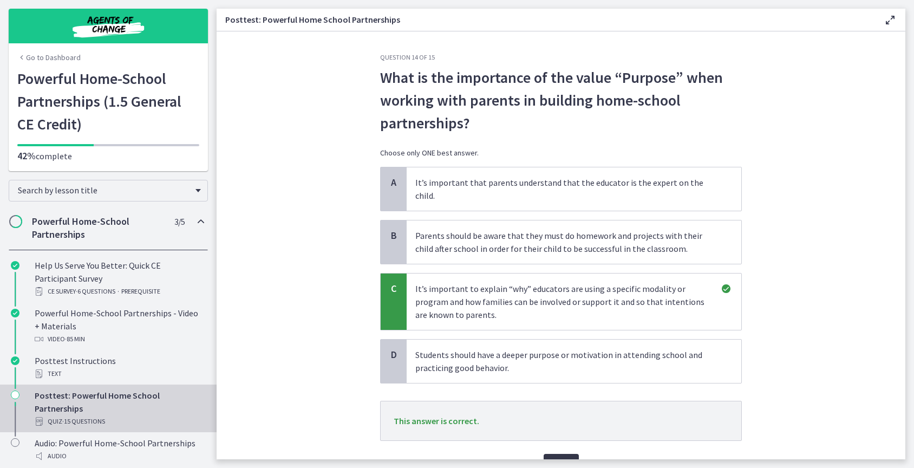
click at [555, 458] on span "Next" at bounding box center [561, 464] width 18 height 13
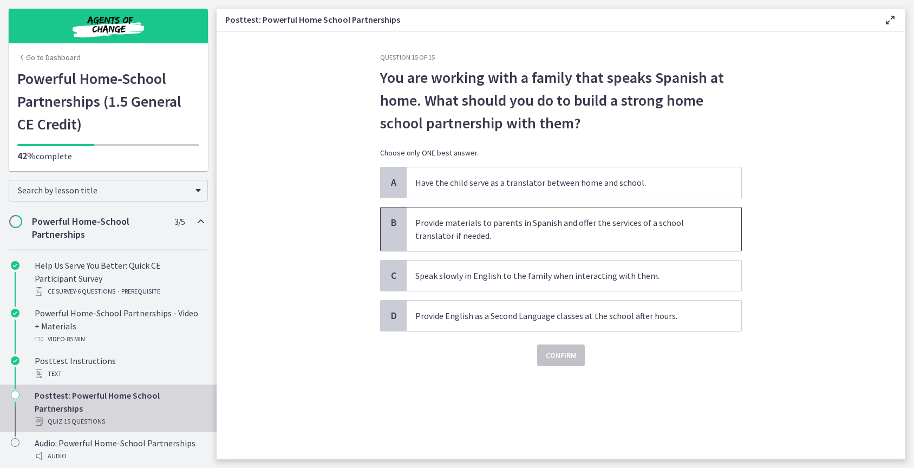
click at [526, 236] on p "Provide materials to parents in Spanish and offer the services of a school tran…" at bounding box center [563, 229] width 296 height 26
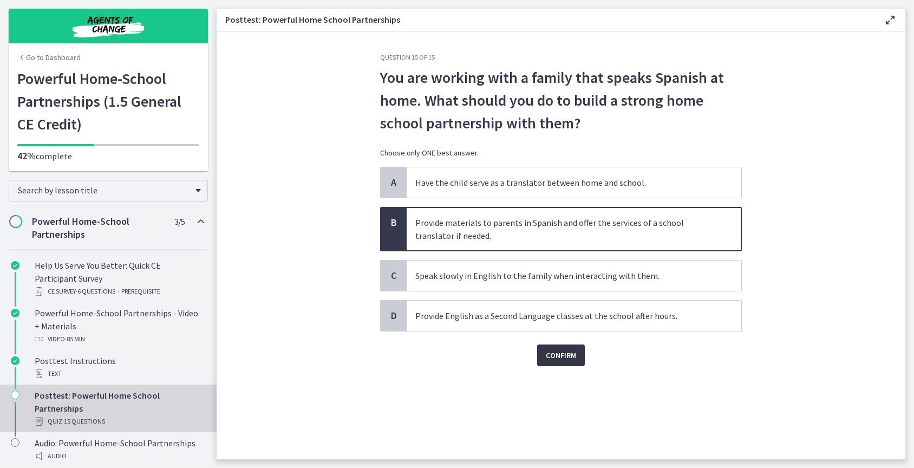
click at [553, 353] on span "Confirm" at bounding box center [561, 355] width 30 height 13
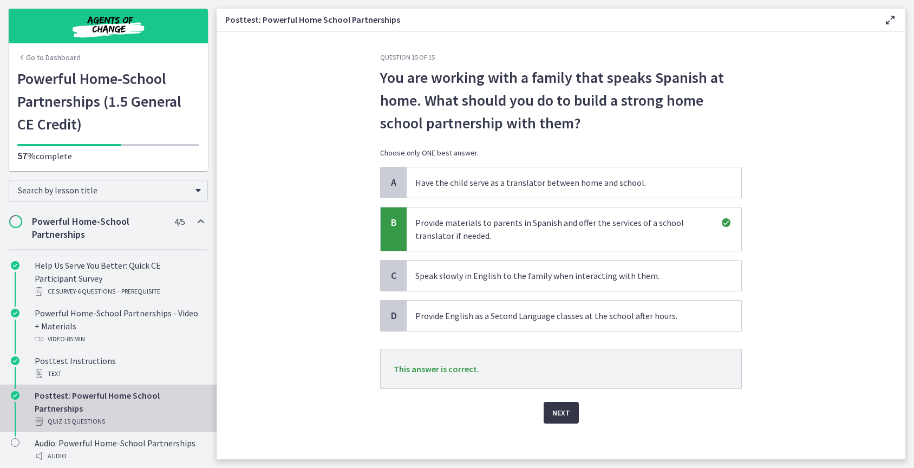
click at [556, 420] on button "Next" at bounding box center [561, 413] width 35 height 22
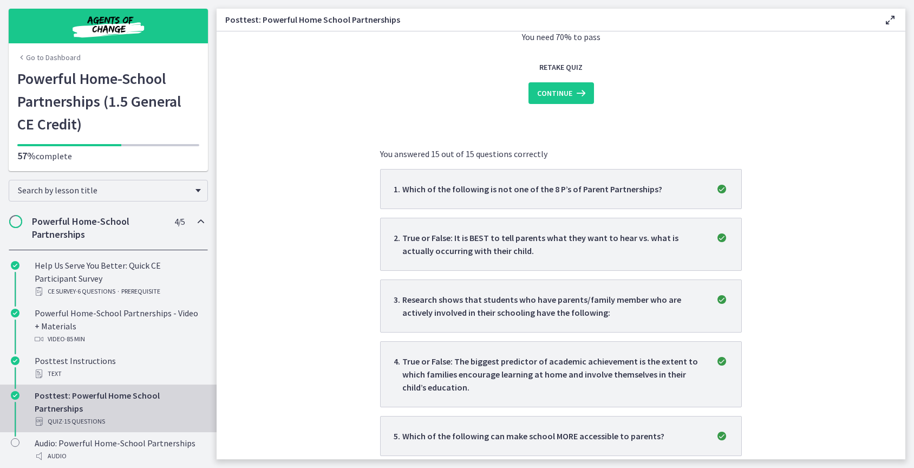
scroll to position [43, 0]
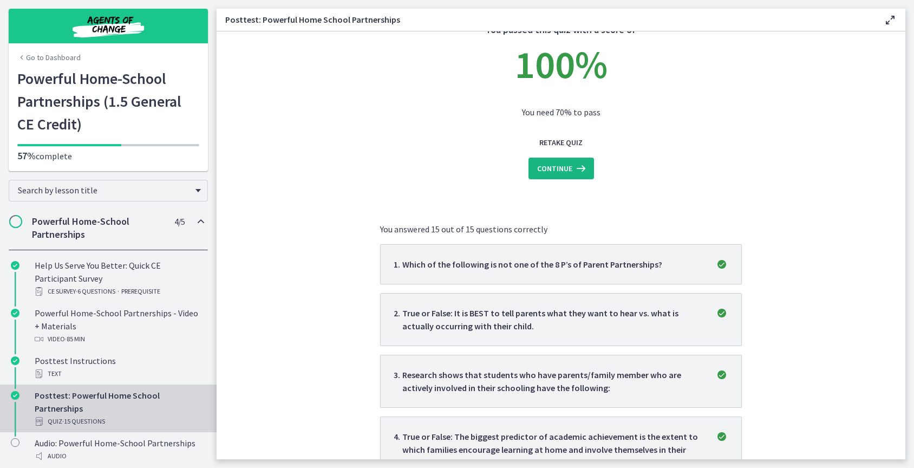
click at [555, 165] on span "Continue" at bounding box center [554, 168] width 35 height 13
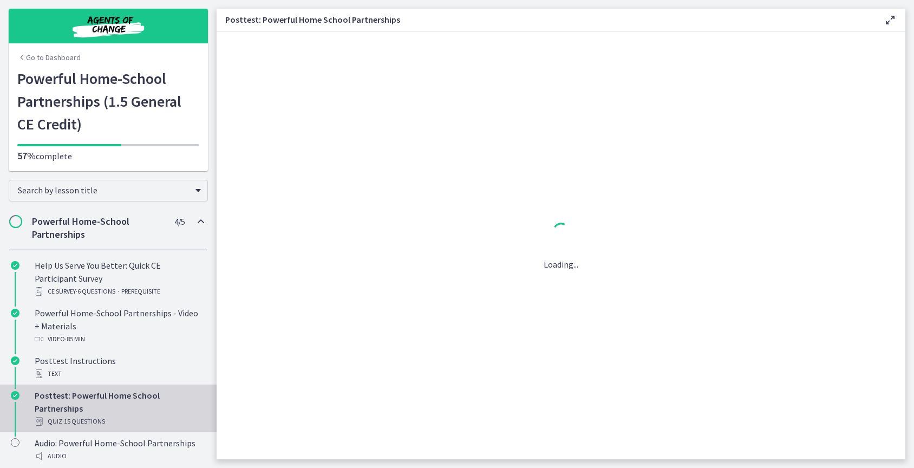
scroll to position [0, 0]
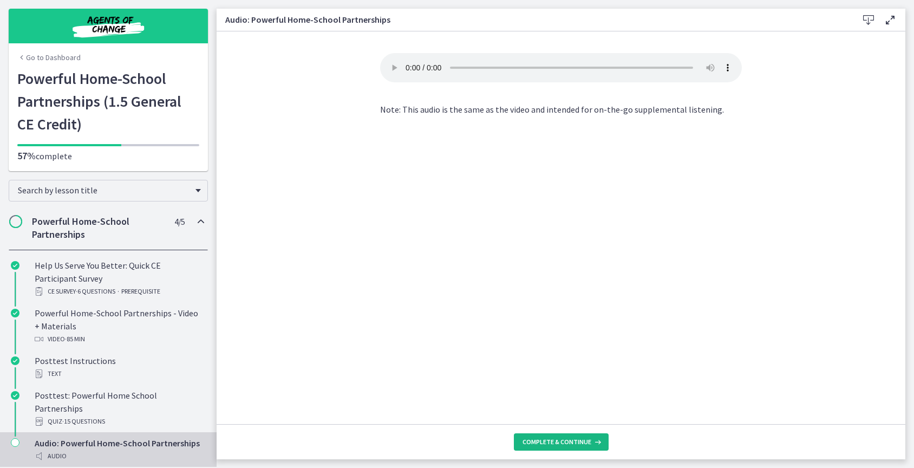
click at [554, 443] on span "Complete & continue" at bounding box center [556, 441] width 69 height 9
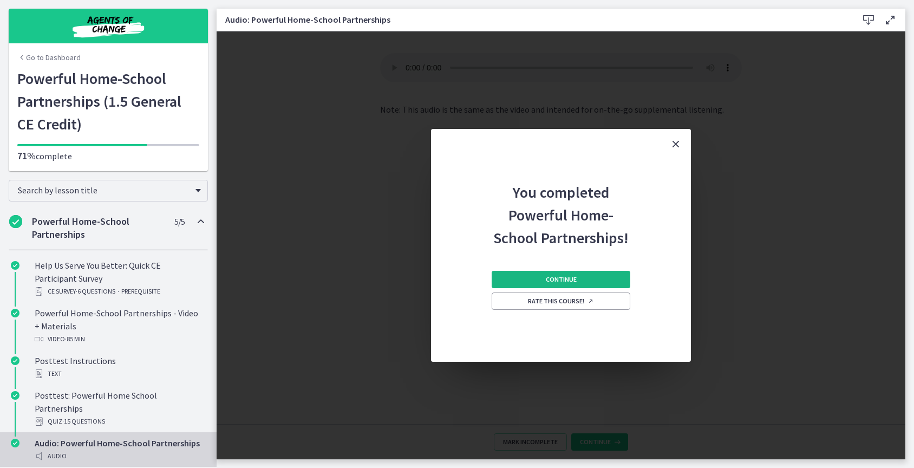
click at [575, 283] on span "Continue" at bounding box center [561, 279] width 31 height 9
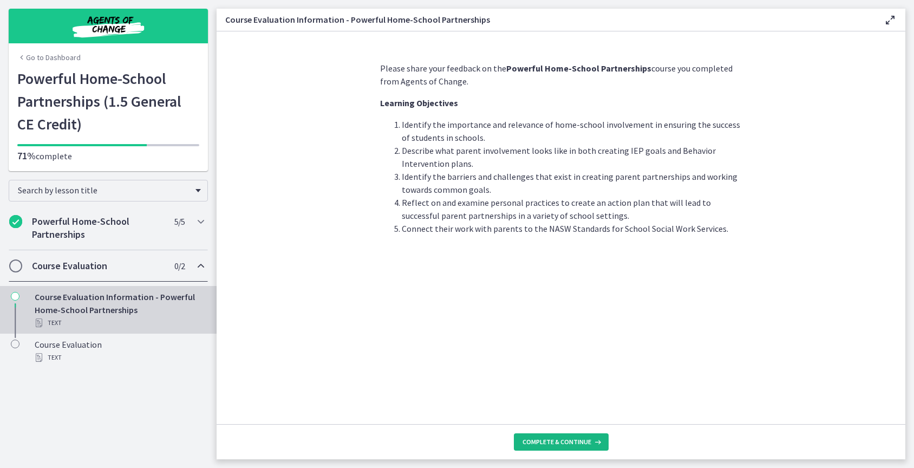
click at [557, 442] on span "Complete & continue" at bounding box center [556, 441] width 69 height 9
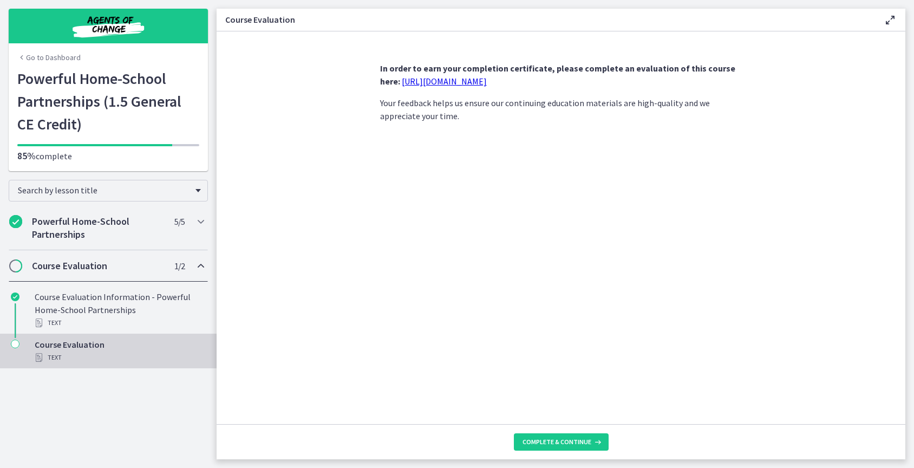
click at [487, 81] on link "https://forms.gle/iBpb7zobziVS6aFEA" at bounding box center [444, 81] width 85 height 11
click at [134, 348] on div "Course Evaluation Text" at bounding box center [119, 351] width 169 height 26
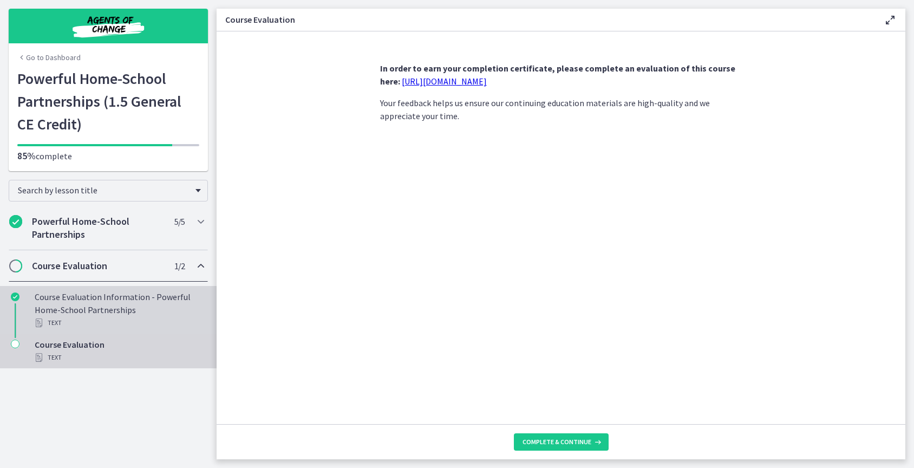
click at [128, 317] on div "Text" at bounding box center [119, 322] width 169 height 13
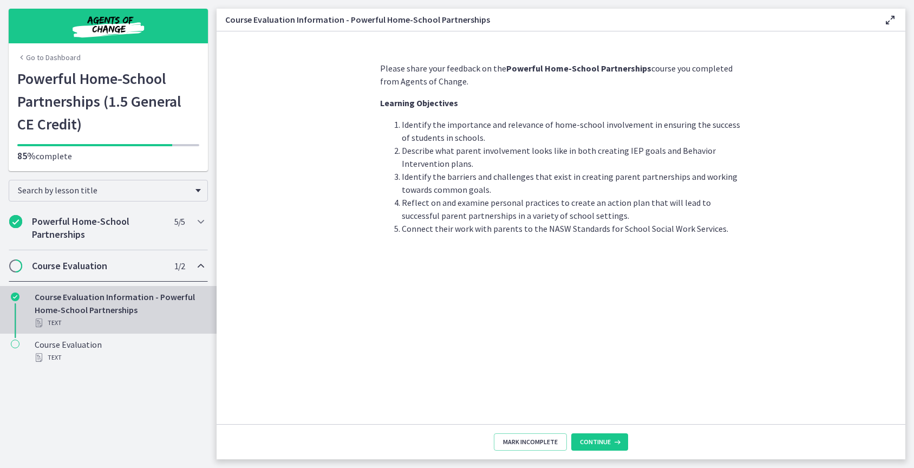
click at [119, 268] on h2 "Course Evaluation" at bounding box center [98, 265] width 132 height 13
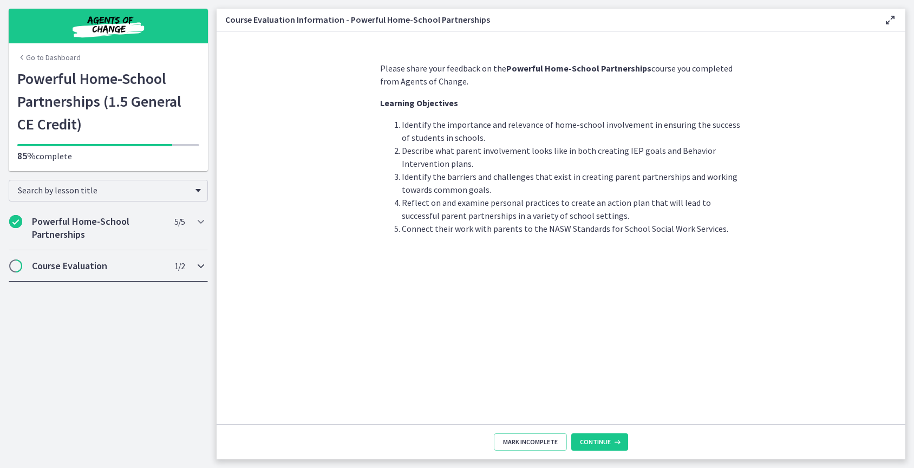
click at [201, 262] on icon "Chapters" at bounding box center [200, 265] width 13 height 13
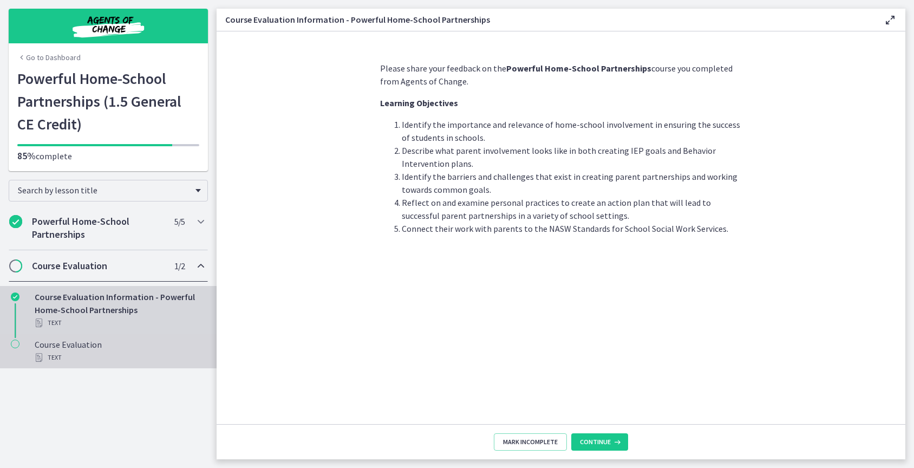
click at [113, 352] on div "Text" at bounding box center [119, 357] width 169 height 13
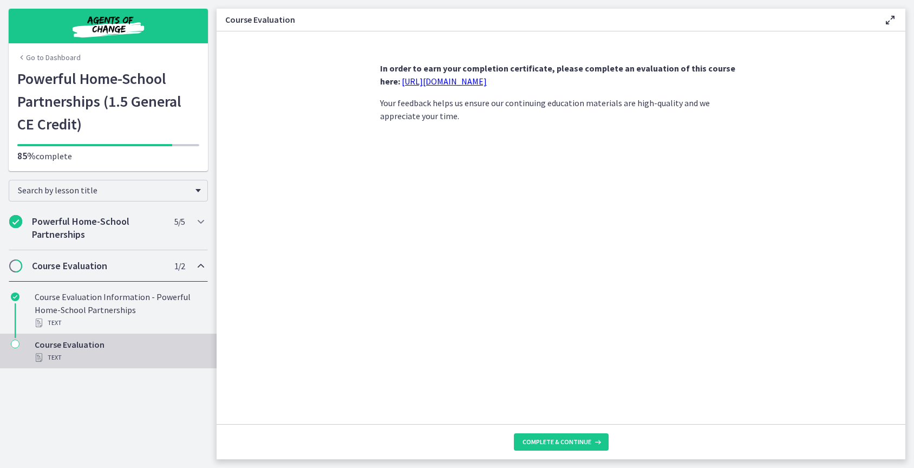
click at [425, 86] on link "https://forms.gle/iBpb7zobziVS6aFEA" at bounding box center [444, 81] width 85 height 11
click at [202, 265] on icon "Chapters" at bounding box center [200, 265] width 13 height 13
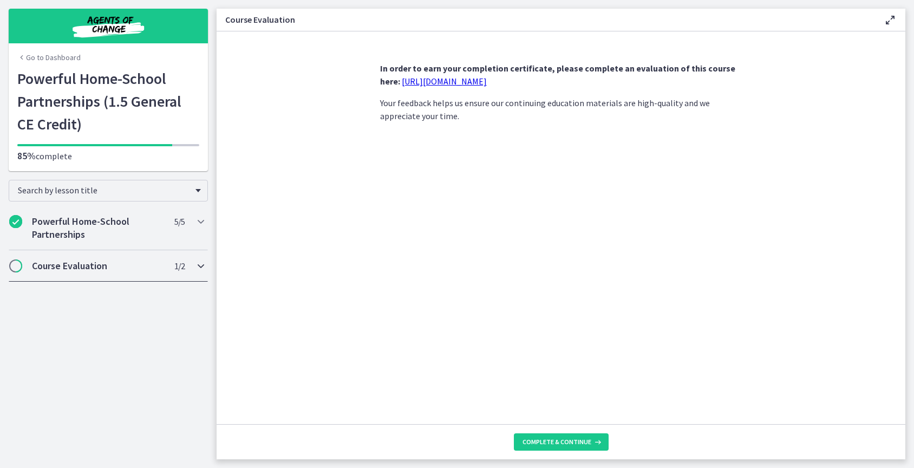
click at [202, 265] on icon "Chapters" at bounding box center [200, 265] width 13 height 13
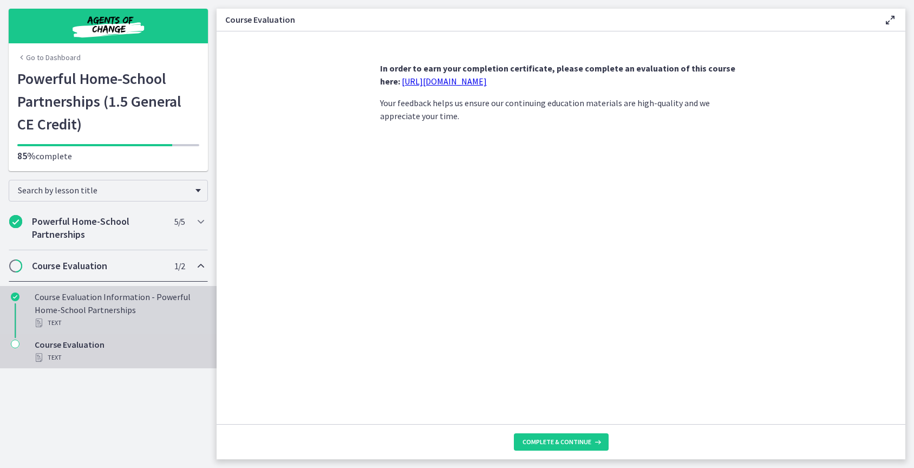
click at [92, 310] on div "Course Evaluation Information - Powerful Home-School Partnerships Text" at bounding box center [119, 309] width 169 height 39
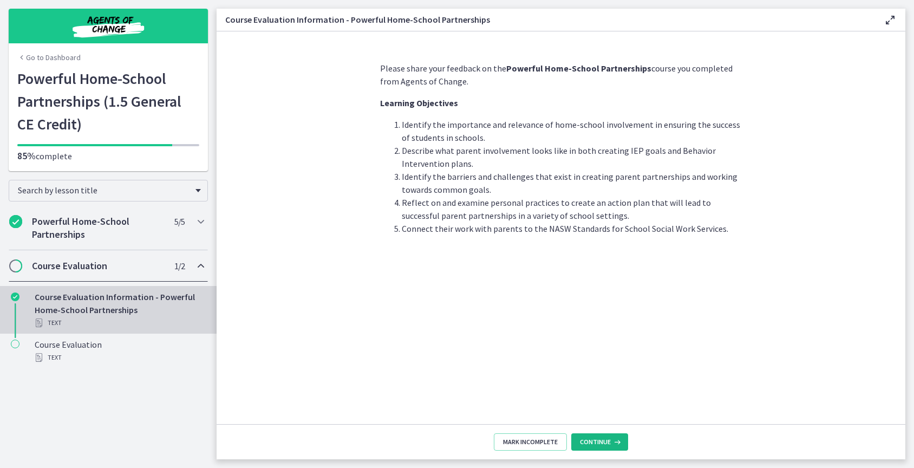
click at [600, 437] on span "Continue" at bounding box center [595, 441] width 31 height 9
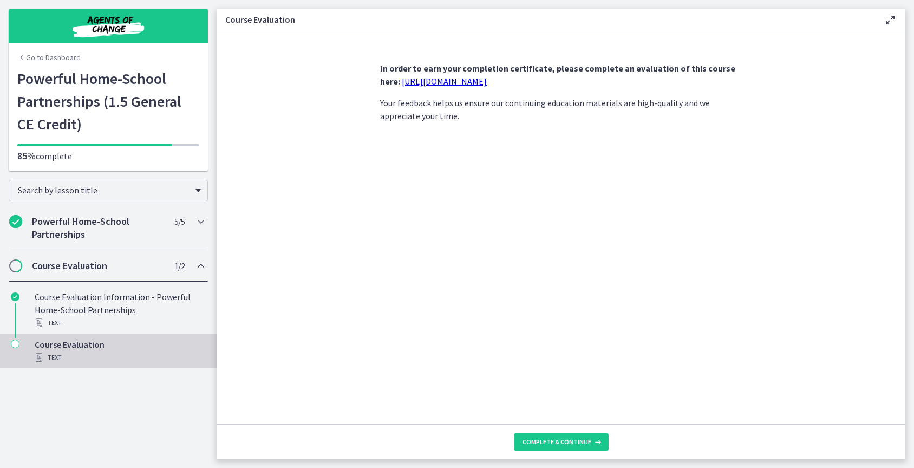
click at [600, 437] on icon at bounding box center [596, 441] width 11 height 9
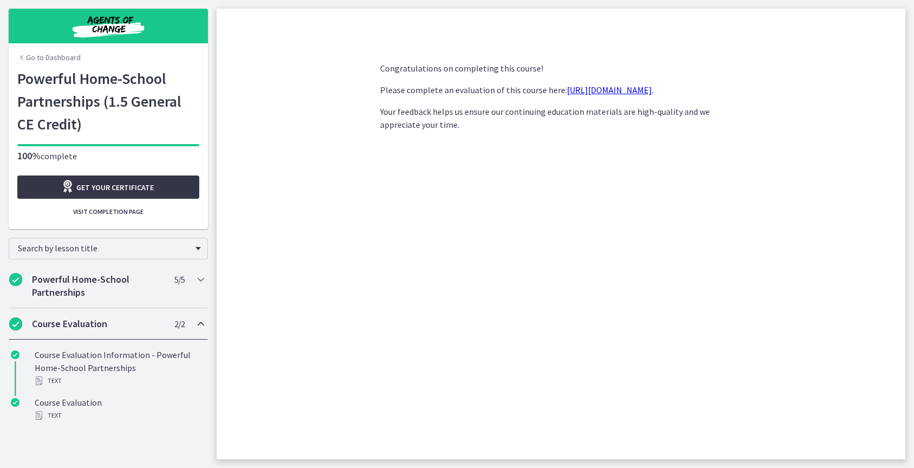
click at [152, 186] on span "Get your certificate" at bounding box center [114, 187] width 77 height 13
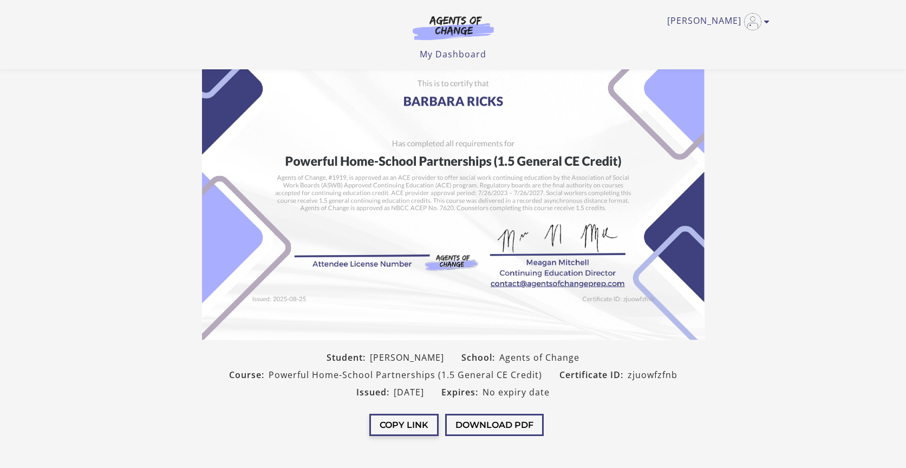
scroll to position [62, 0]
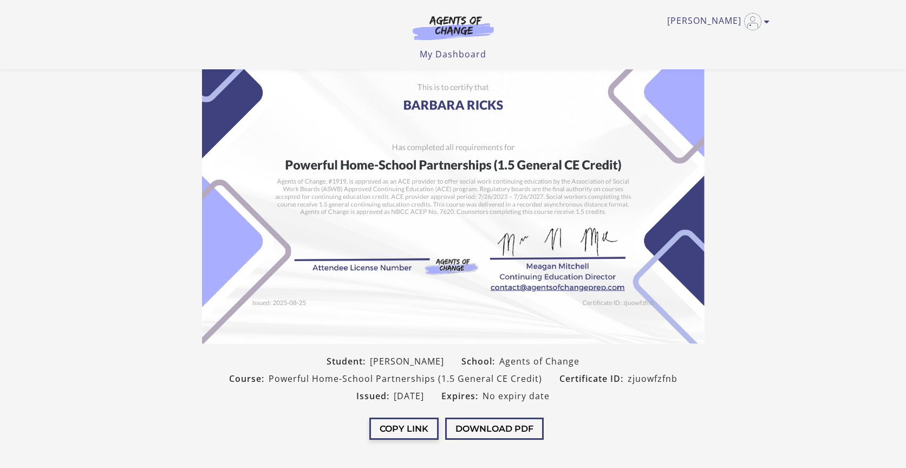
click at [415, 431] on button "Copy Link" at bounding box center [403, 428] width 69 height 22
click at [765, 22] on icon "Toggle menu" at bounding box center [766, 21] width 5 height 9
click at [481, 427] on button "Download PDF" at bounding box center [494, 428] width 99 height 22
